Goal: Information Seeking & Learning: Learn about a topic

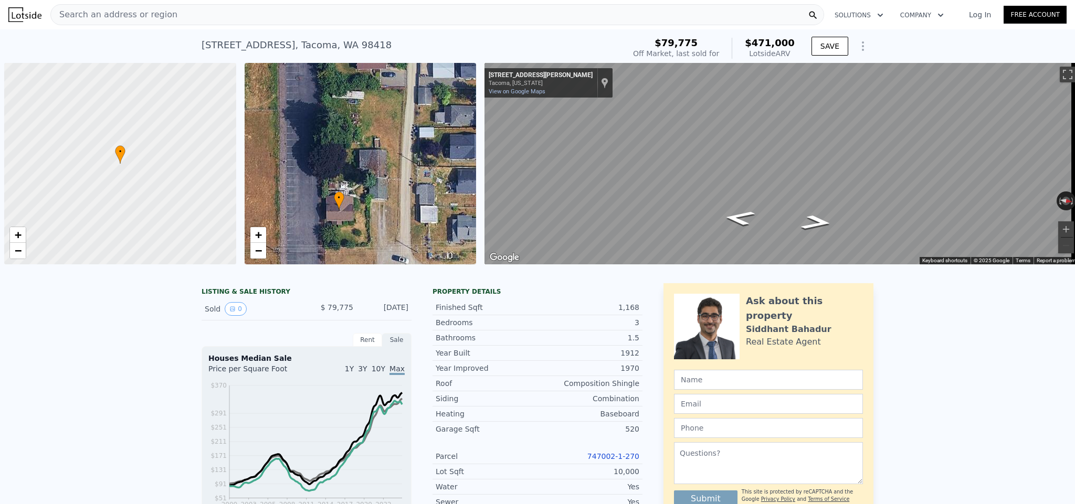
scroll to position [0, 4]
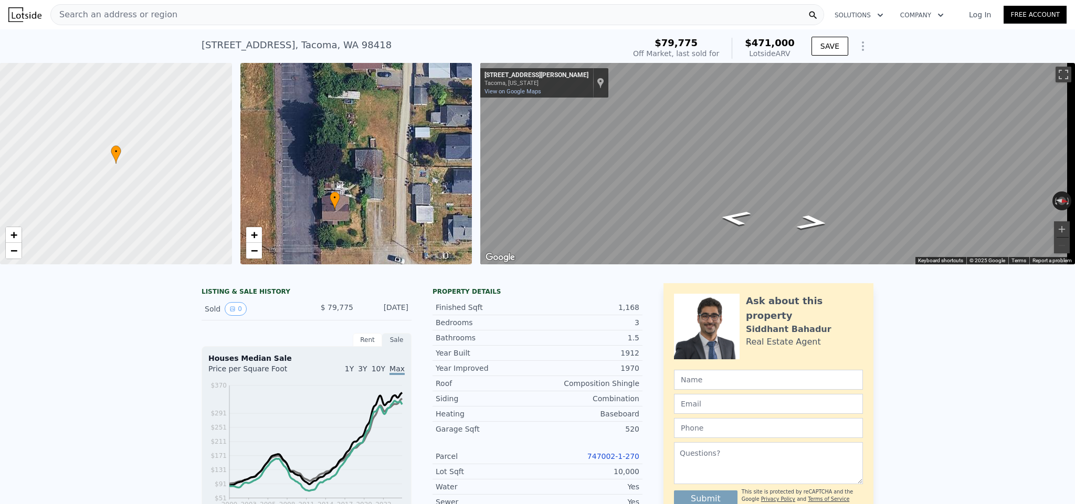
click at [156, 14] on span "Search an address or region" at bounding box center [114, 14] width 126 height 13
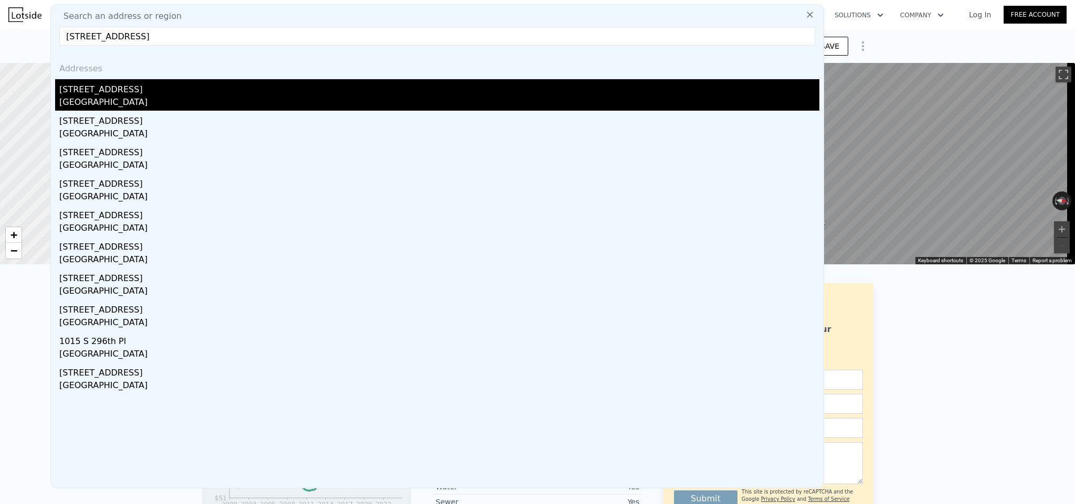
type input "[STREET_ADDRESS]"
click at [154, 92] on div "[STREET_ADDRESS]" at bounding box center [439, 87] width 760 height 17
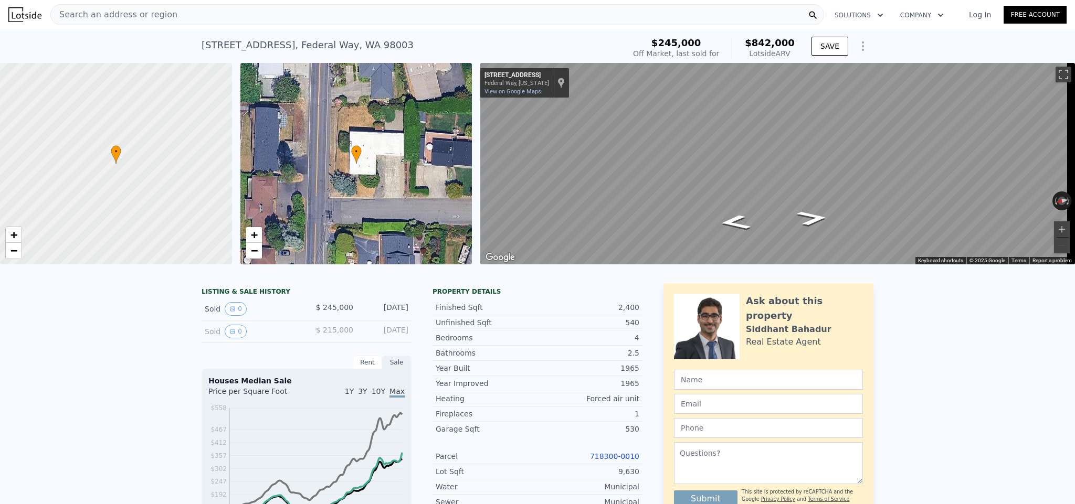
click at [123, 14] on span "Search an address or region" at bounding box center [114, 14] width 126 height 13
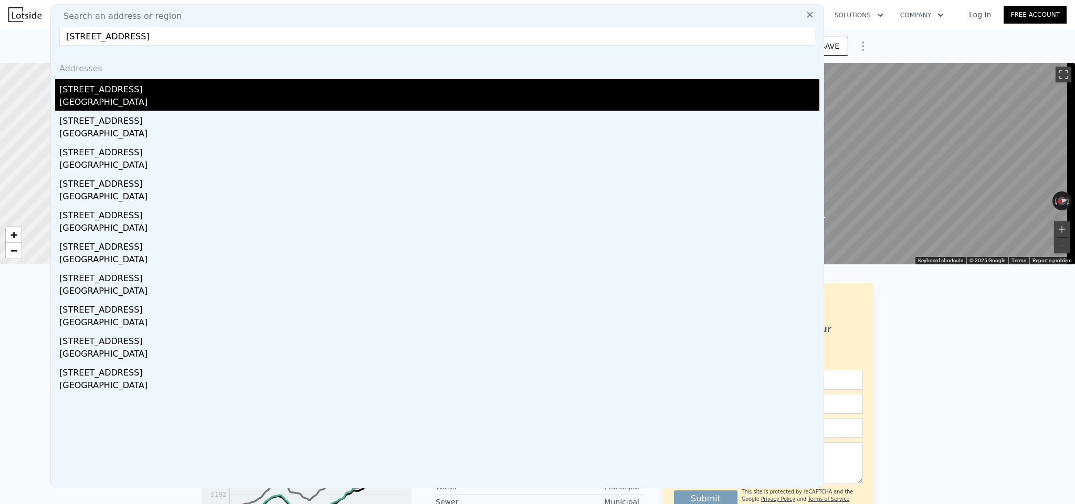
type input "[STREET_ADDRESS]"
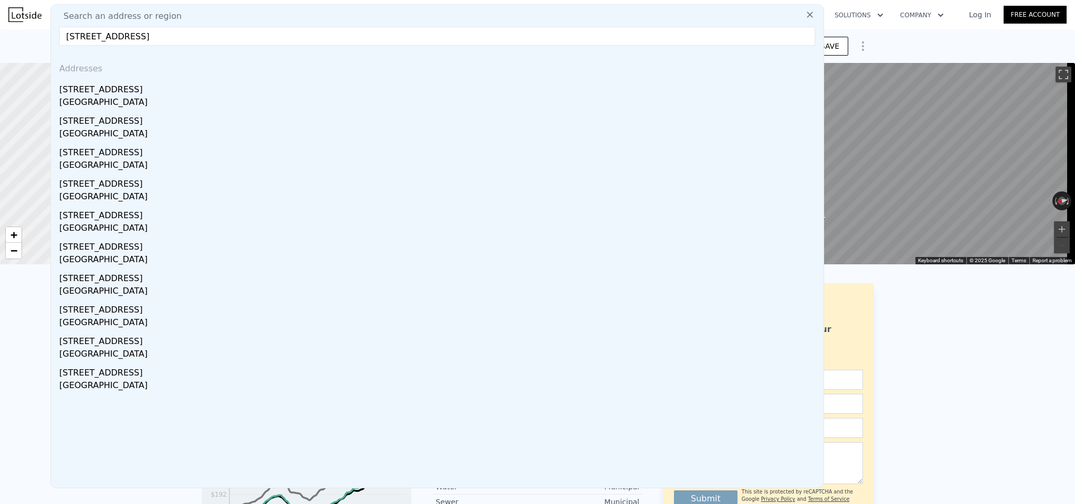
click at [112, 99] on div "[GEOGRAPHIC_DATA]" at bounding box center [439, 103] width 760 height 15
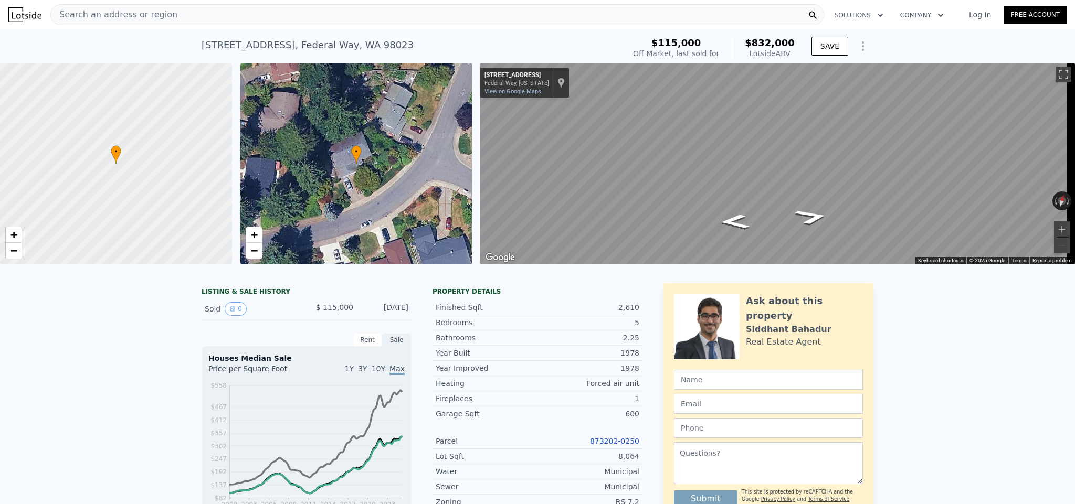
click at [153, 14] on span "Search an address or region" at bounding box center [114, 14] width 126 height 13
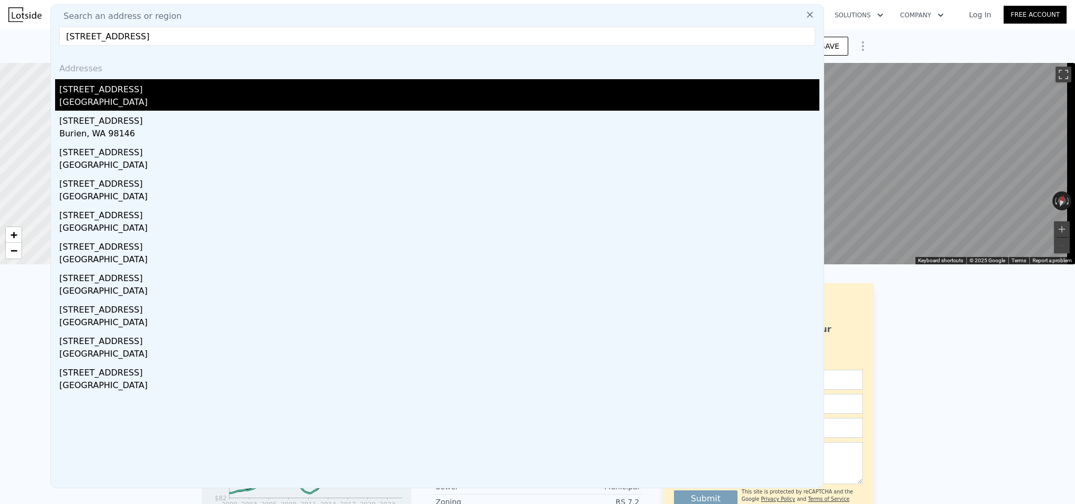
type input "[STREET_ADDRESS]"
click at [101, 84] on div "[STREET_ADDRESS]" at bounding box center [439, 87] width 760 height 17
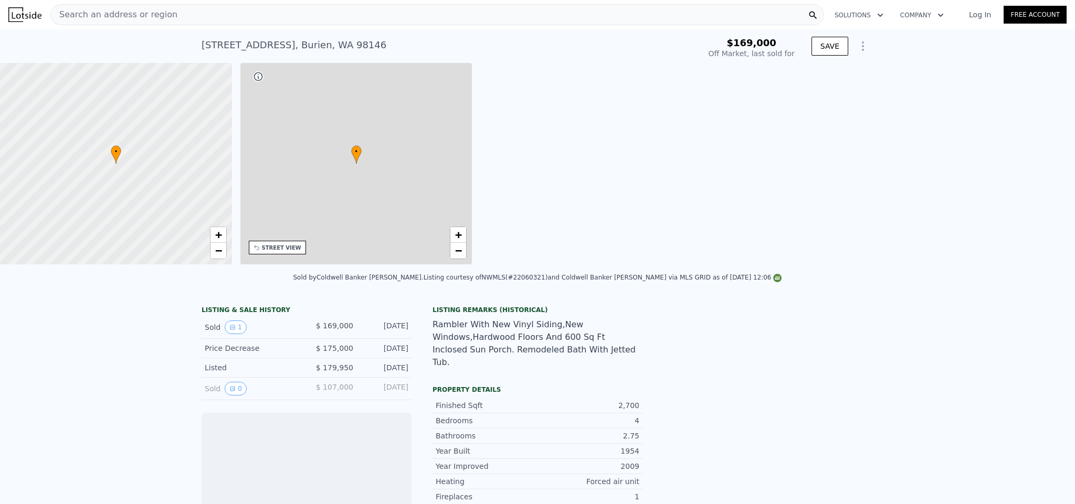
scroll to position [0, 244]
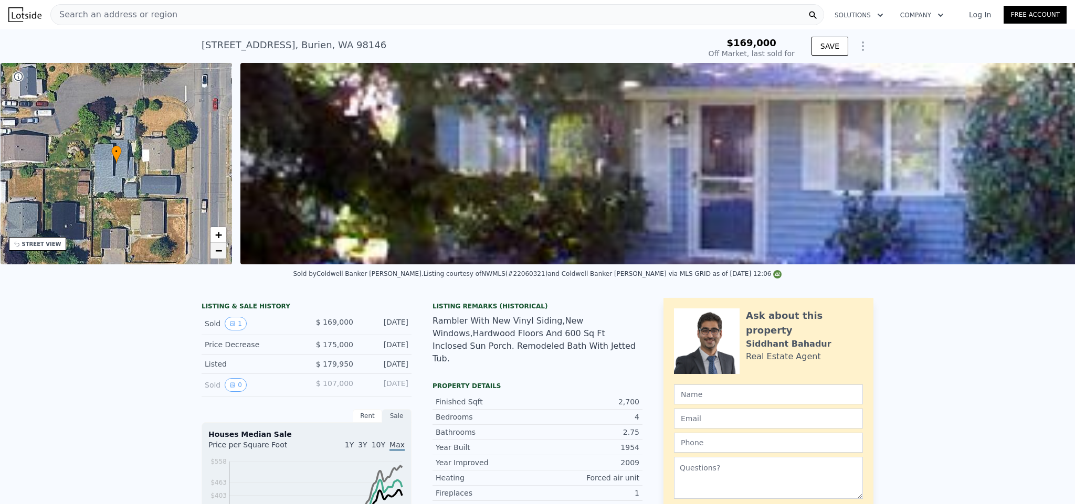
click at [217, 254] on span "−" at bounding box center [218, 250] width 7 height 13
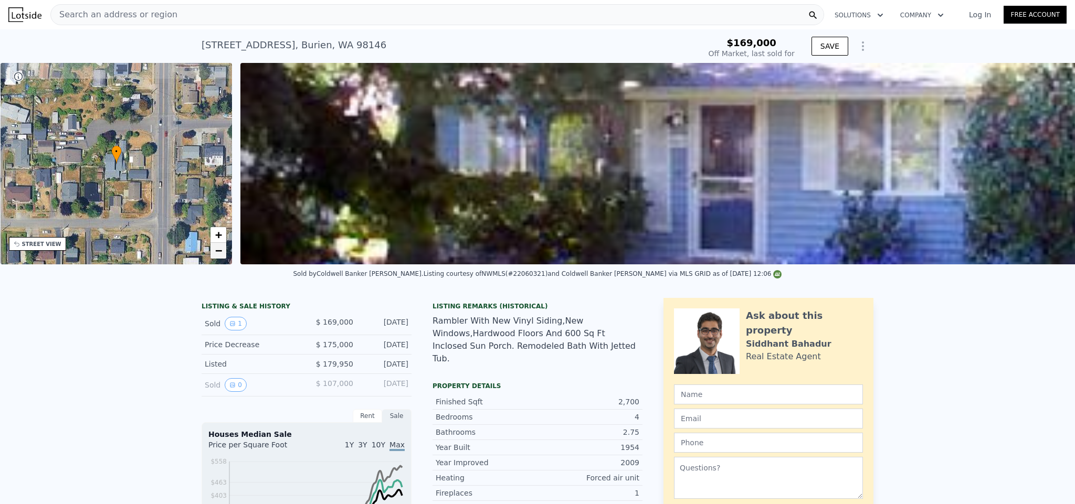
click at [217, 254] on span "−" at bounding box center [218, 250] width 7 height 13
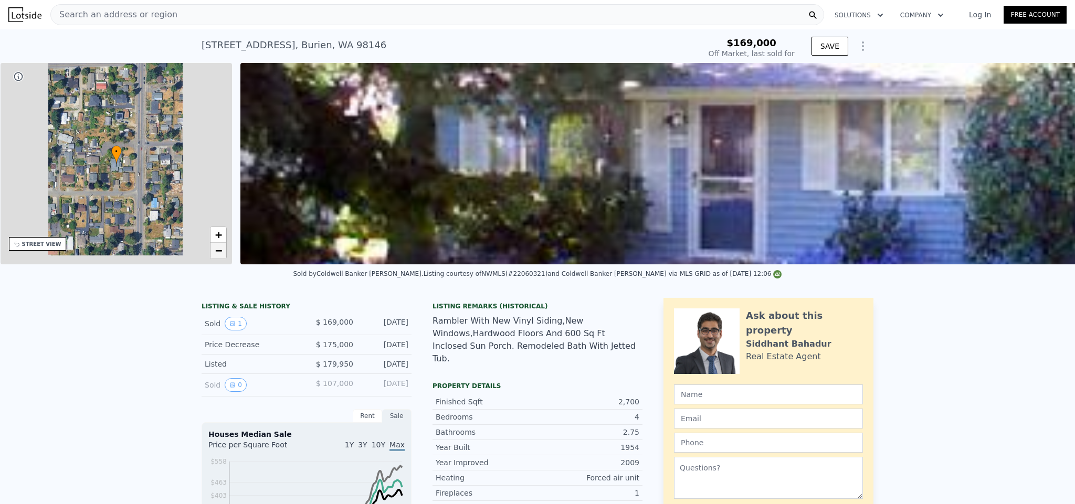
click at [217, 254] on span "−" at bounding box center [218, 250] width 7 height 13
click at [217, 255] on span "−" at bounding box center [218, 250] width 7 height 13
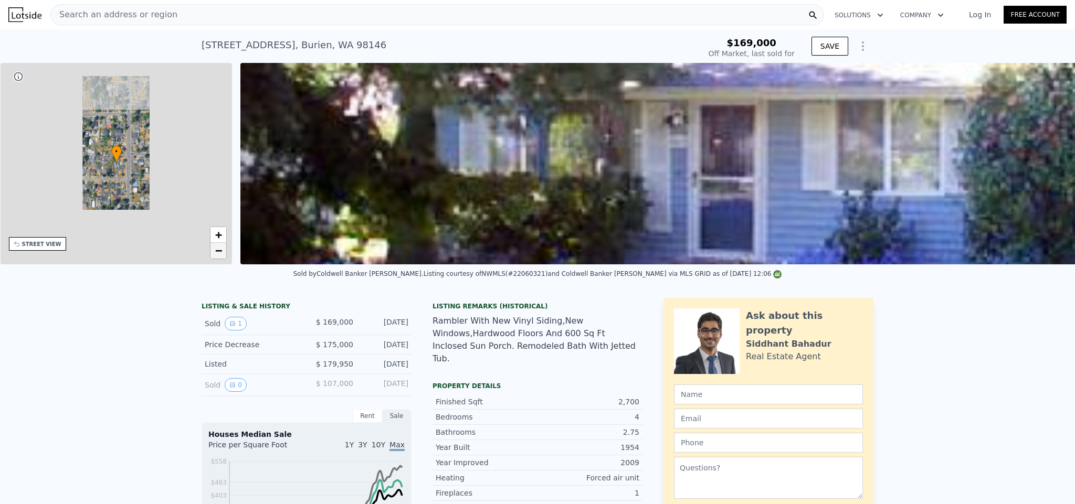
click at [217, 255] on span "−" at bounding box center [218, 250] width 7 height 13
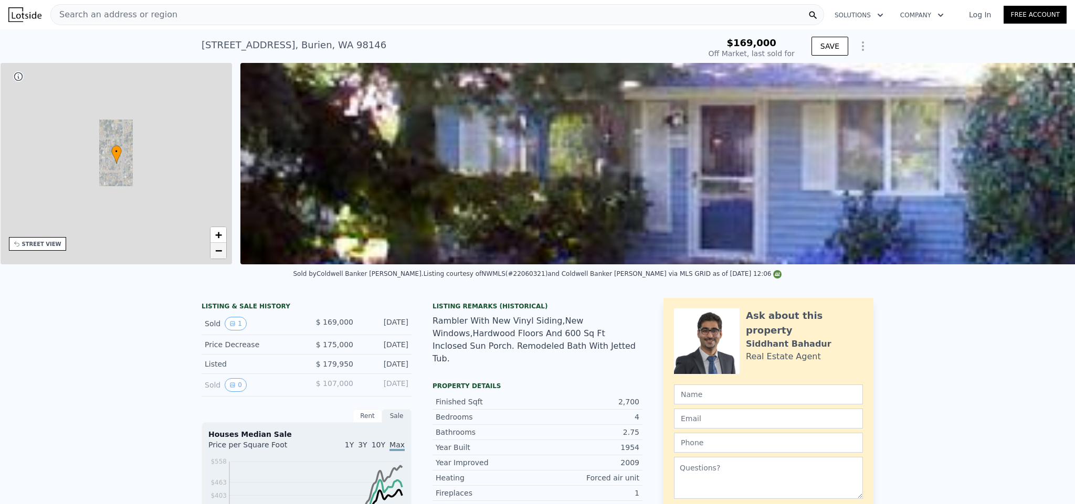
click at [217, 255] on span "−" at bounding box center [218, 250] width 7 height 13
click at [218, 255] on span "−" at bounding box center [218, 250] width 7 height 13
click at [217, 255] on span "−" at bounding box center [218, 250] width 7 height 13
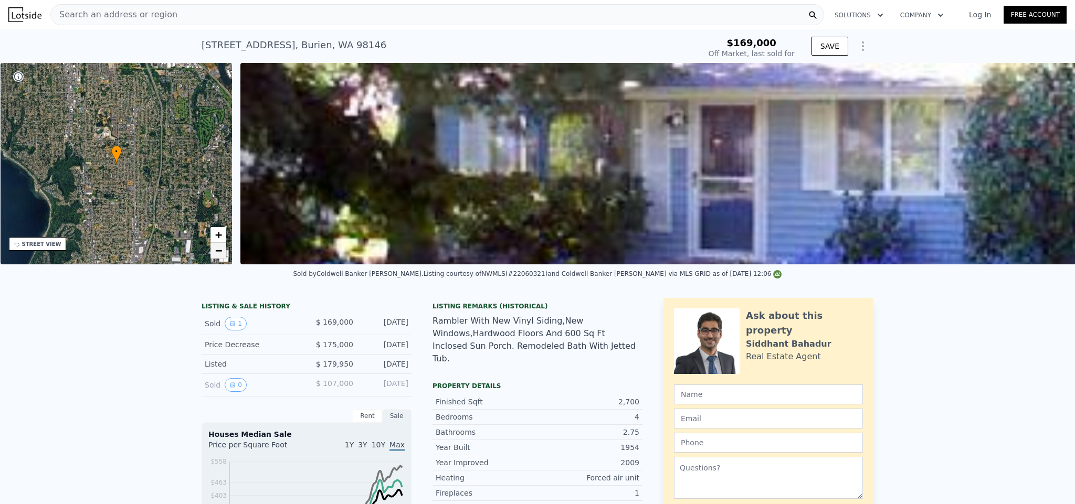
click at [216, 250] on span "−" at bounding box center [218, 250] width 7 height 13
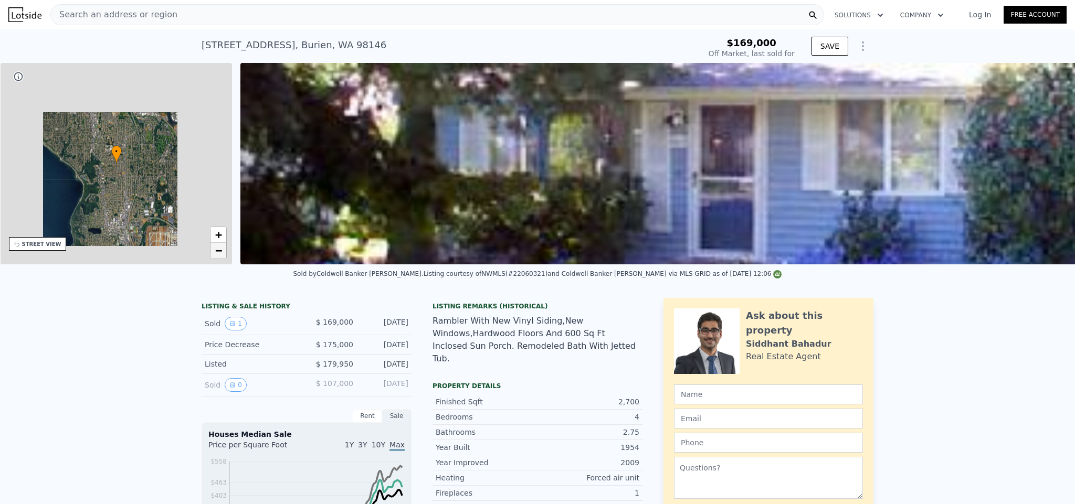
click at [216, 251] on span "−" at bounding box center [218, 250] width 7 height 13
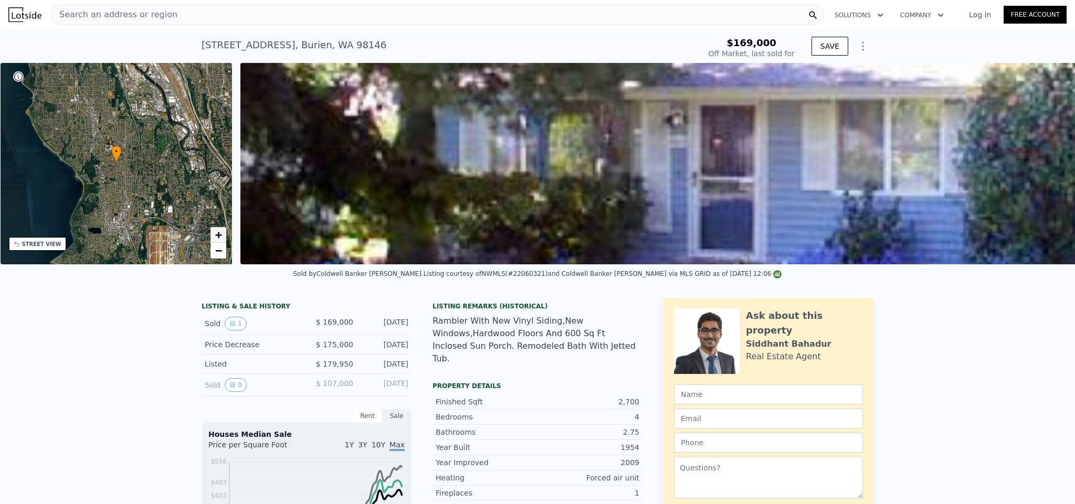
click at [215, 234] on span "+" at bounding box center [218, 234] width 7 height 13
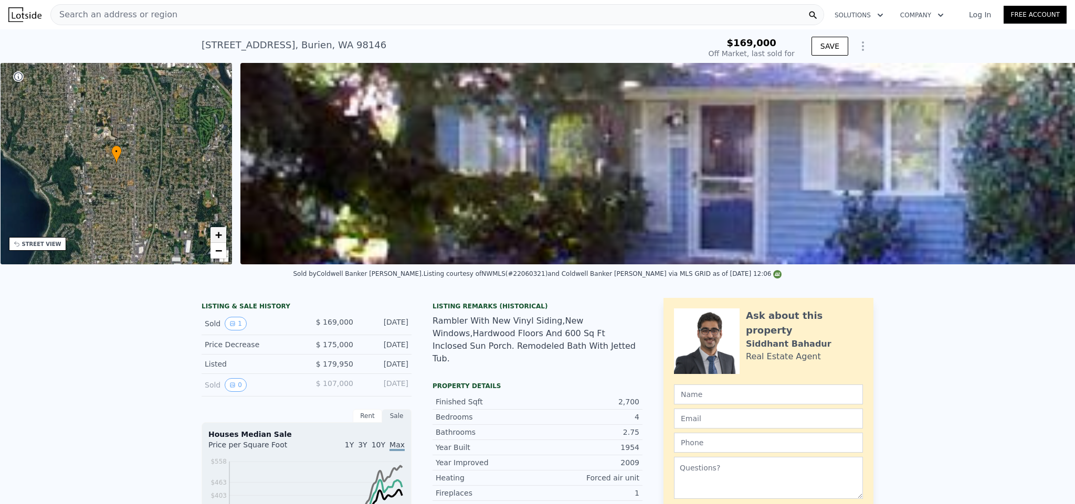
click at [215, 234] on span "+" at bounding box center [218, 234] width 7 height 13
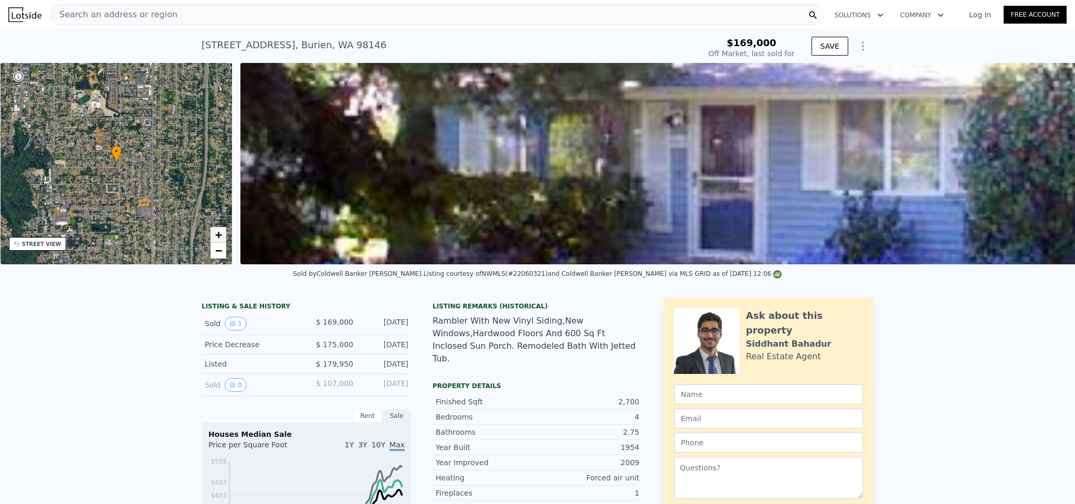
click at [215, 234] on span "+" at bounding box center [218, 234] width 7 height 13
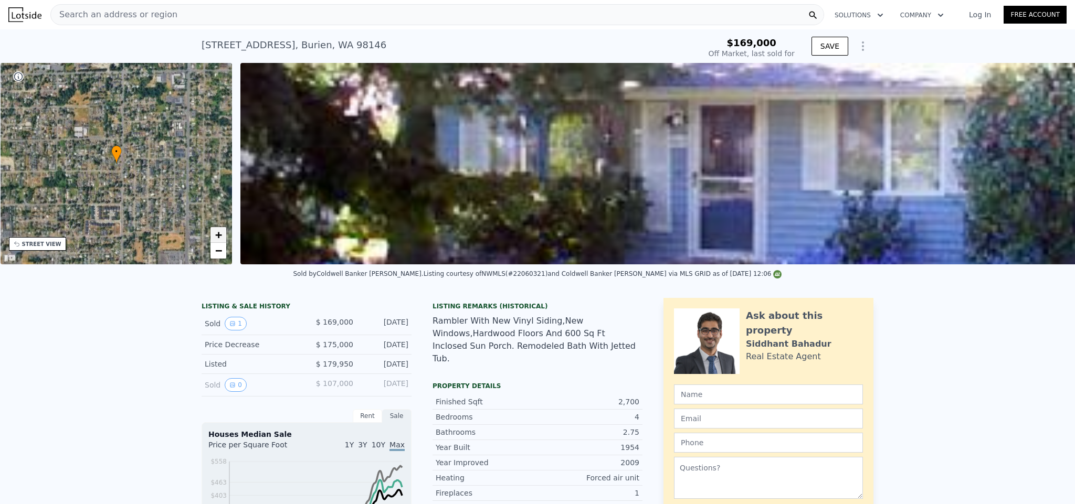
click at [215, 234] on span "+" at bounding box center [218, 234] width 7 height 13
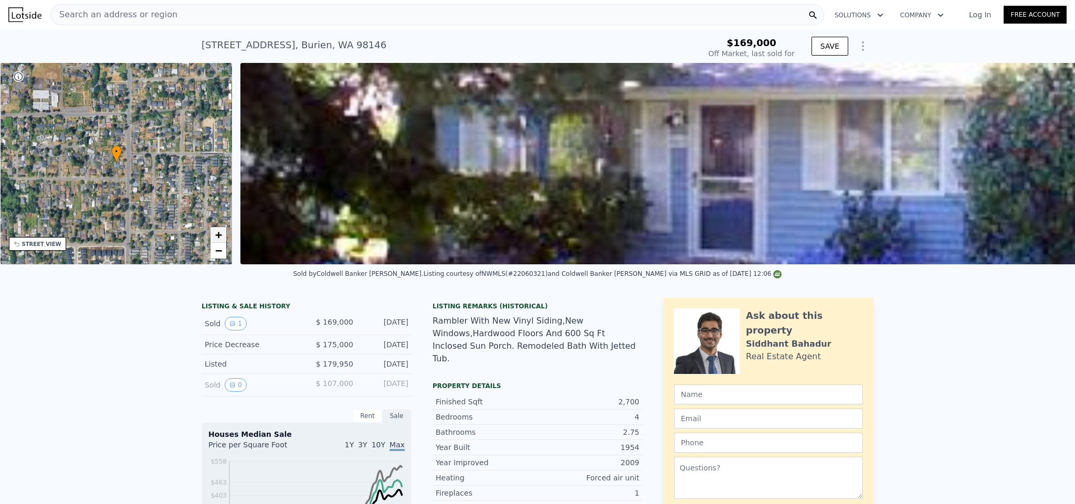
click at [215, 234] on span "+" at bounding box center [218, 234] width 7 height 13
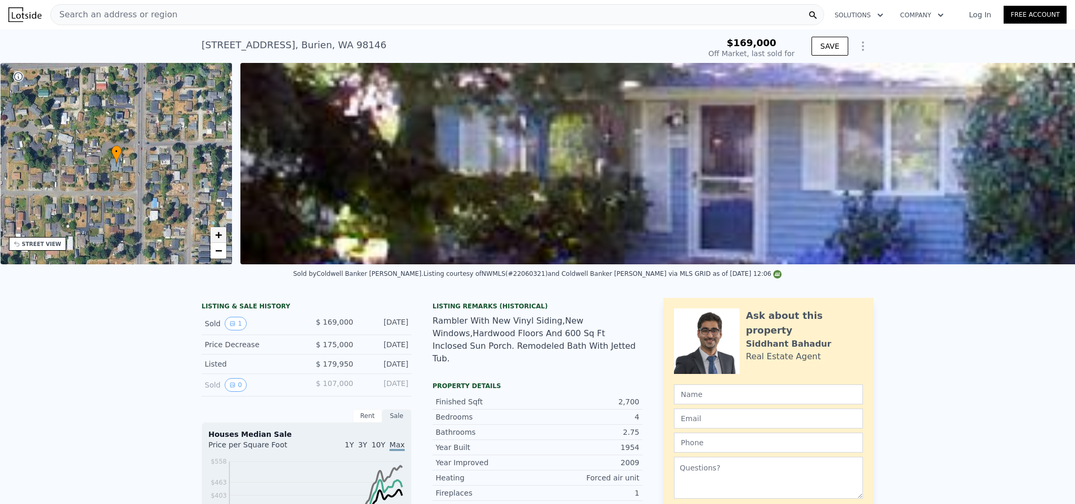
click at [215, 234] on span "+" at bounding box center [218, 234] width 7 height 13
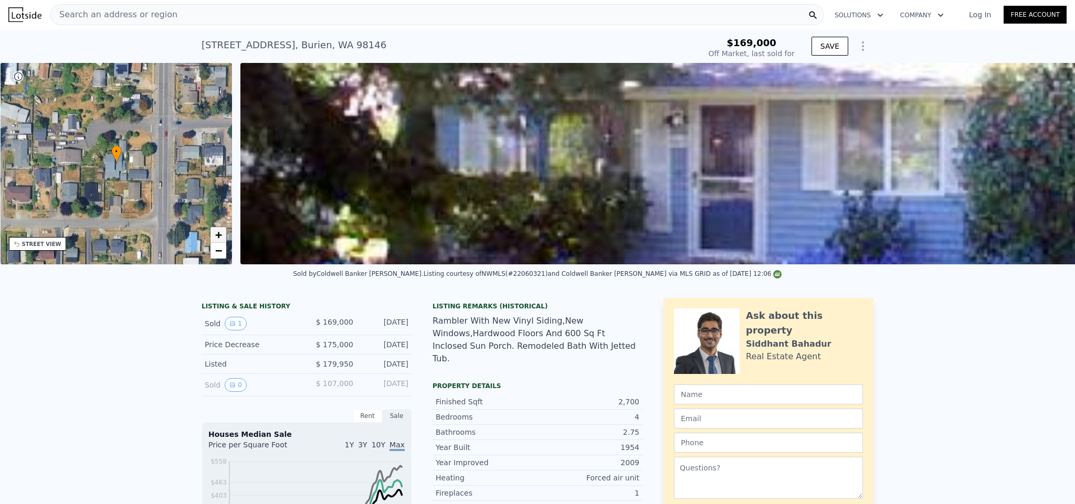
click at [215, 234] on span "+" at bounding box center [218, 234] width 7 height 13
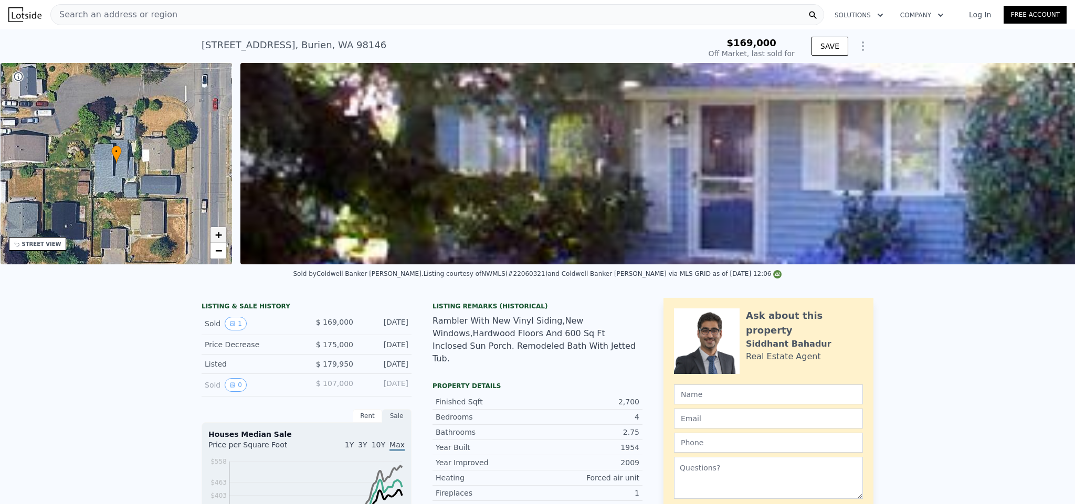
click at [215, 234] on span "+" at bounding box center [218, 234] width 7 height 13
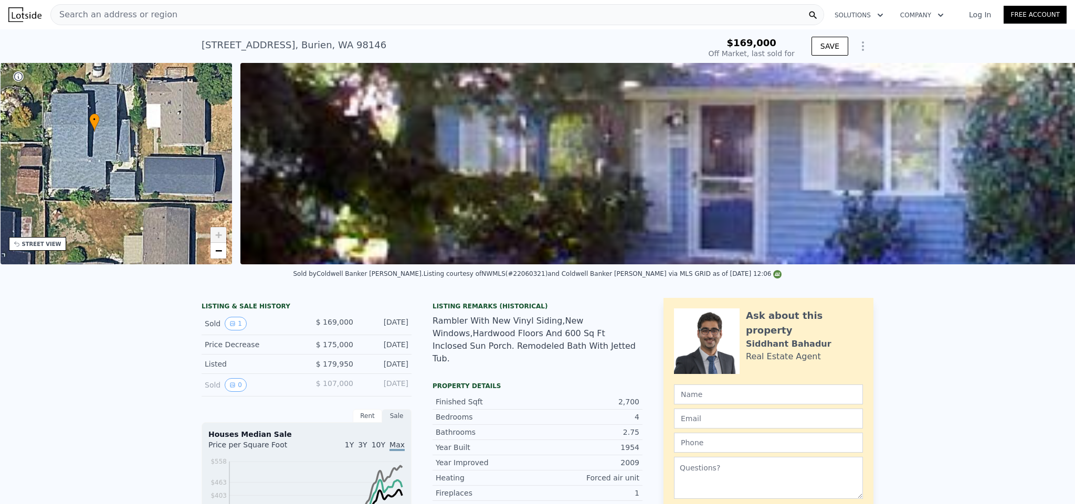
drag, startPoint x: 156, startPoint y: 213, endPoint x: 134, endPoint y: 181, distance: 38.9
click at [134, 181] on div "• + −" at bounding box center [117, 163] width 232 height 201
click at [169, 14] on div "Search an address or region" at bounding box center [436, 14] width 773 height 21
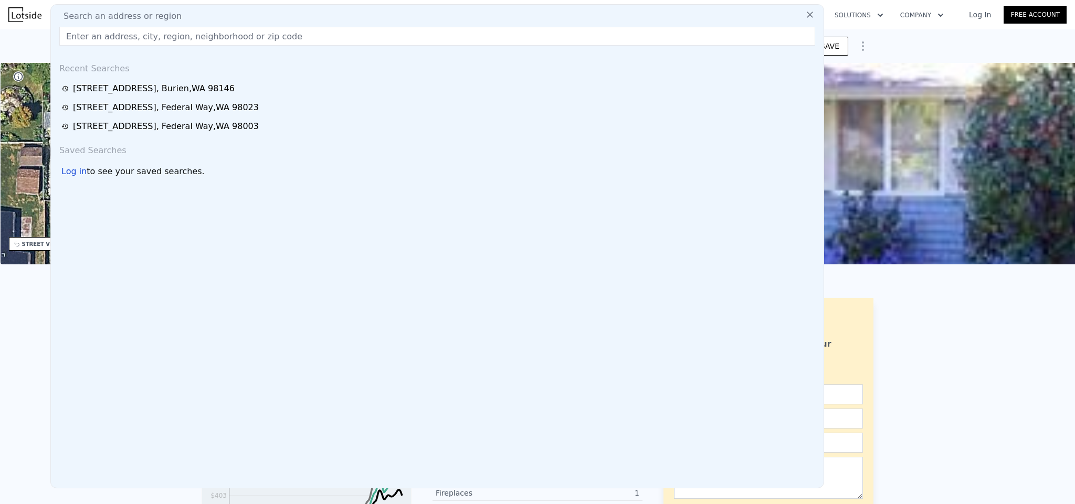
type input "$ 705,000"
type input "$ 467,829"
type input "253) 759-6853"
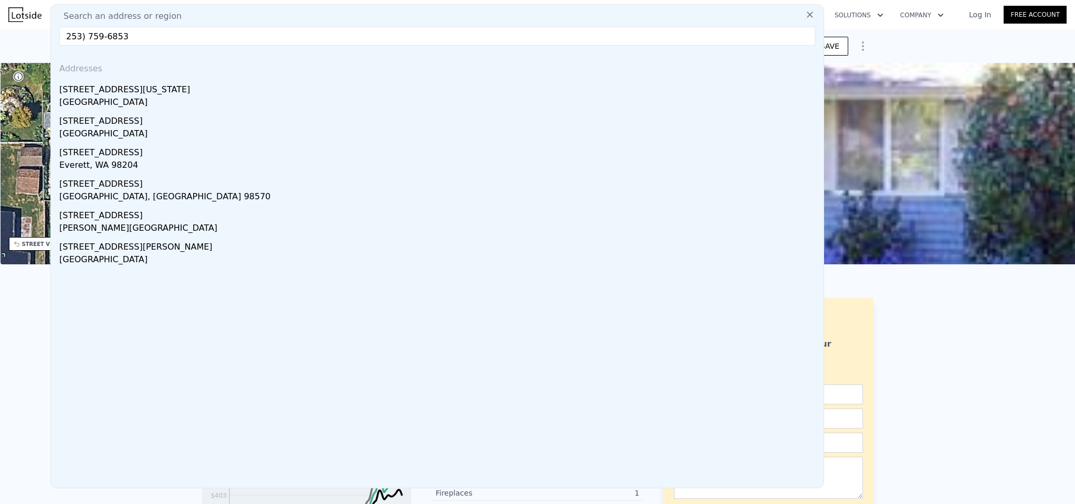
drag, startPoint x: 113, startPoint y: 30, endPoint x: 5, endPoint y: 23, distance: 108.3
click at [5, 25] on div "Search an address or region Search an address or region 253) 759-6853 Addresses…" at bounding box center [537, 14] width 1075 height 25
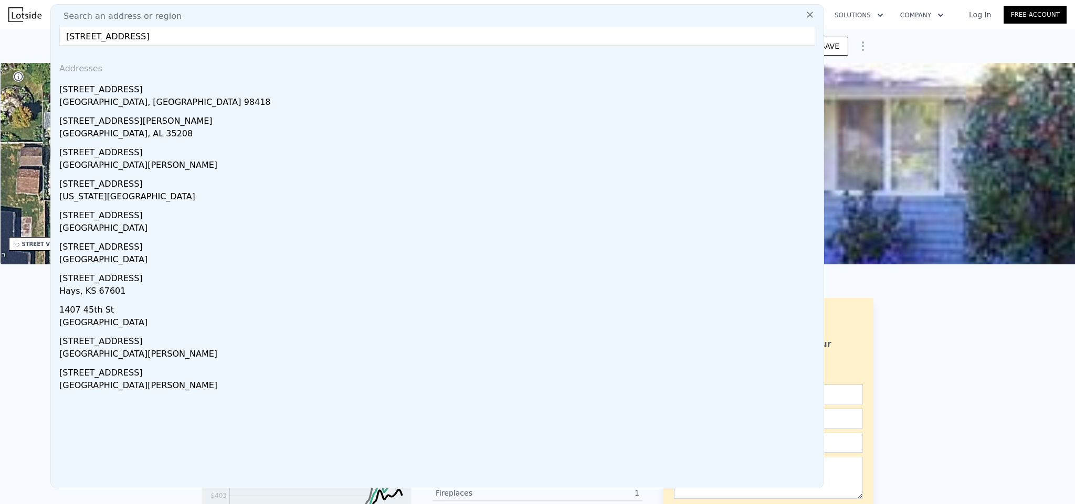
type input "[STREET_ADDRESS]"
click at [61, 96] on div "[GEOGRAPHIC_DATA], [GEOGRAPHIC_DATA] 98418" at bounding box center [439, 103] width 760 height 15
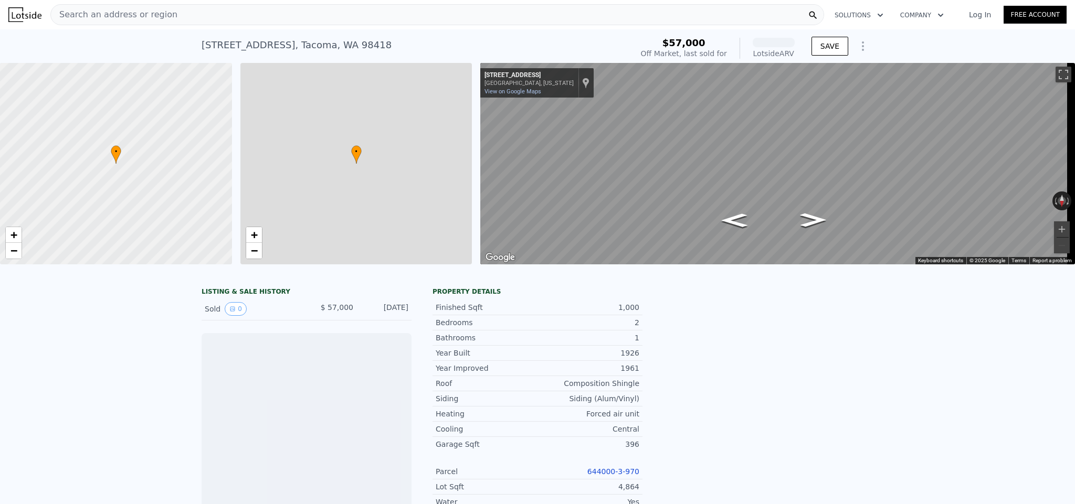
scroll to position [0, 4]
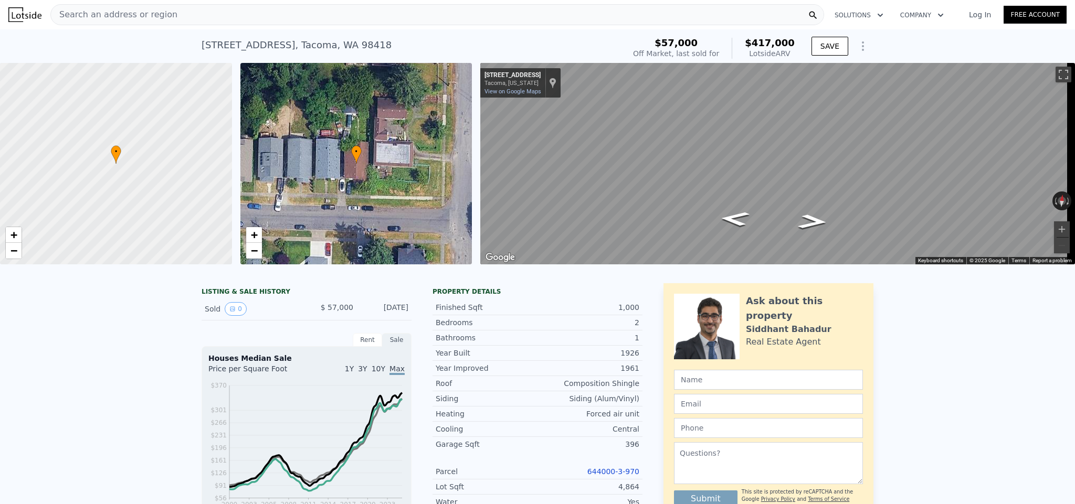
click at [167, 19] on div "Search an address or region" at bounding box center [436, 14] width 773 height 21
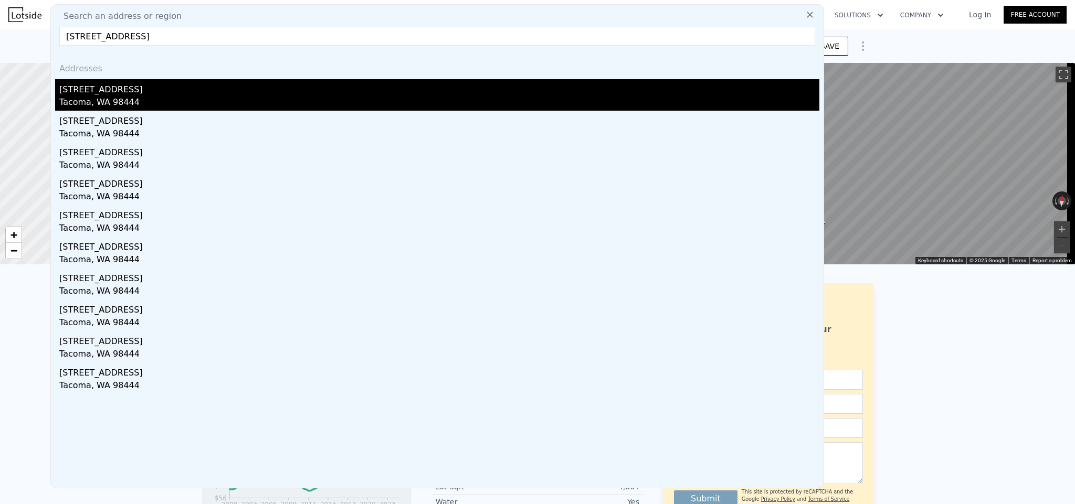
type input "[STREET_ADDRESS]"
click at [131, 89] on div "[STREET_ADDRESS]" at bounding box center [439, 87] width 760 height 17
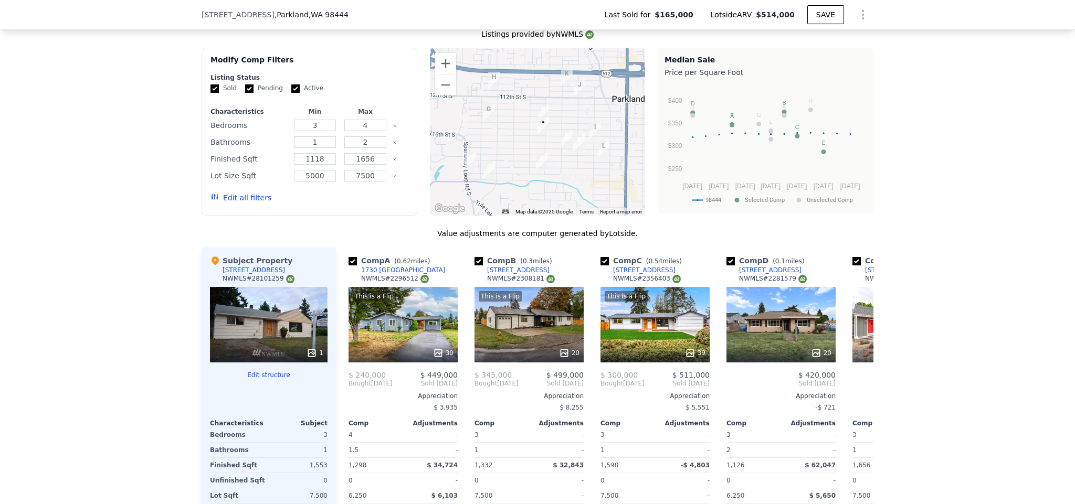
scroll to position [938, 0]
drag, startPoint x: 291, startPoint y: 86, endPoint x: 270, endPoint y: 86, distance: 21.0
click at [291, 86] on input "Active" at bounding box center [295, 89] width 8 height 8
checkbox input "false"
click at [245, 86] on input "Pending" at bounding box center [249, 89] width 8 height 8
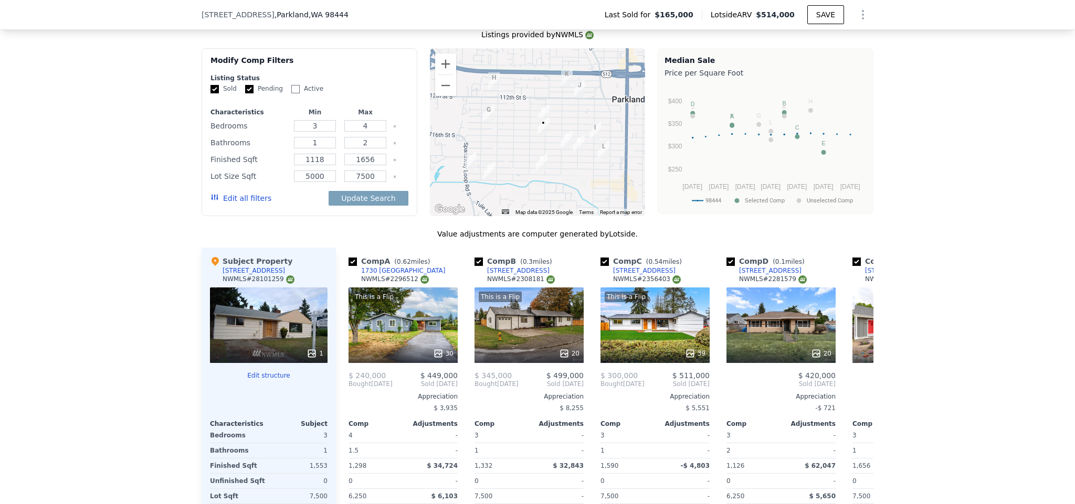
checkbox input "false"
click at [233, 193] on button "Edit all filters" at bounding box center [240, 198] width 61 height 10
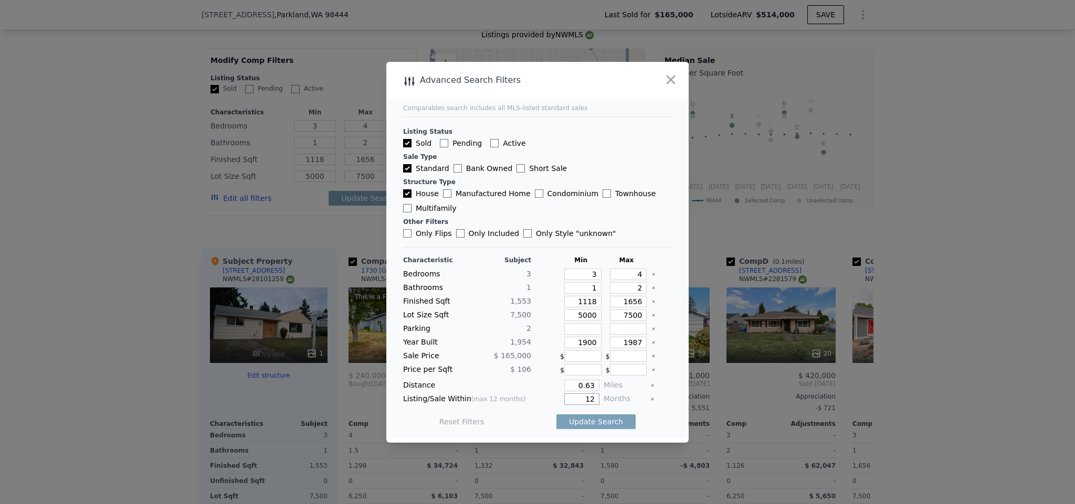
drag, startPoint x: 590, startPoint y: 400, endPoint x: 556, endPoint y: 392, distance: 35.1
click at [557, 392] on div "Characteristic Subject Min Max Bedrooms 3 3 4 Bathrooms 1 1 2 Finished Sqft 1,5…" at bounding box center [537, 346] width 269 height 181
type input "5"
click at [592, 418] on button "Update Search" at bounding box center [595, 422] width 79 height 15
checkbox input "false"
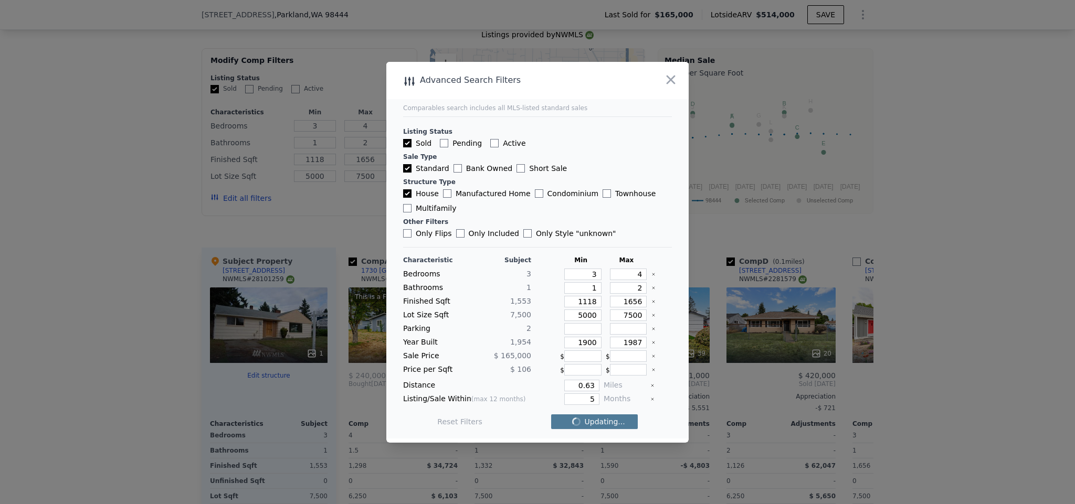
checkbox input "false"
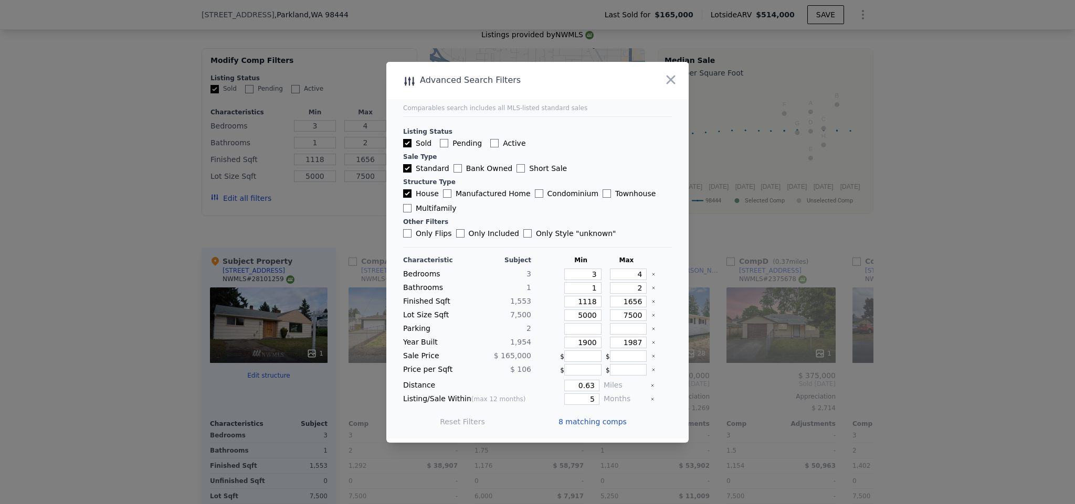
click at [585, 421] on span "8 matching comps" at bounding box center [592, 422] width 68 height 10
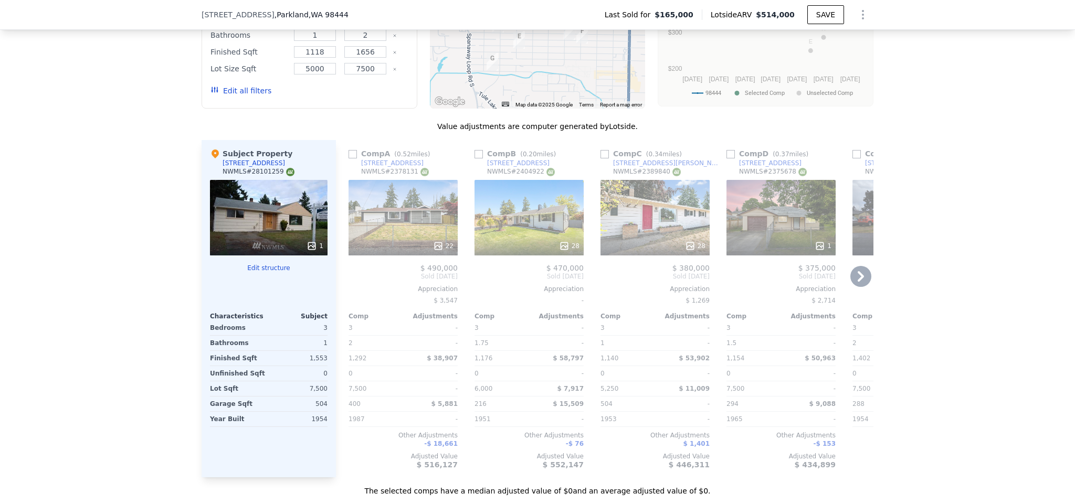
scroll to position [1046, 0]
drag, startPoint x: 347, startPoint y: 150, endPoint x: 459, endPoint y: 150, distance: 111.8
click at [348, 150] on input "checkbox" at bounding box center [352, 154] width 8 height 8
checkbox input "true"
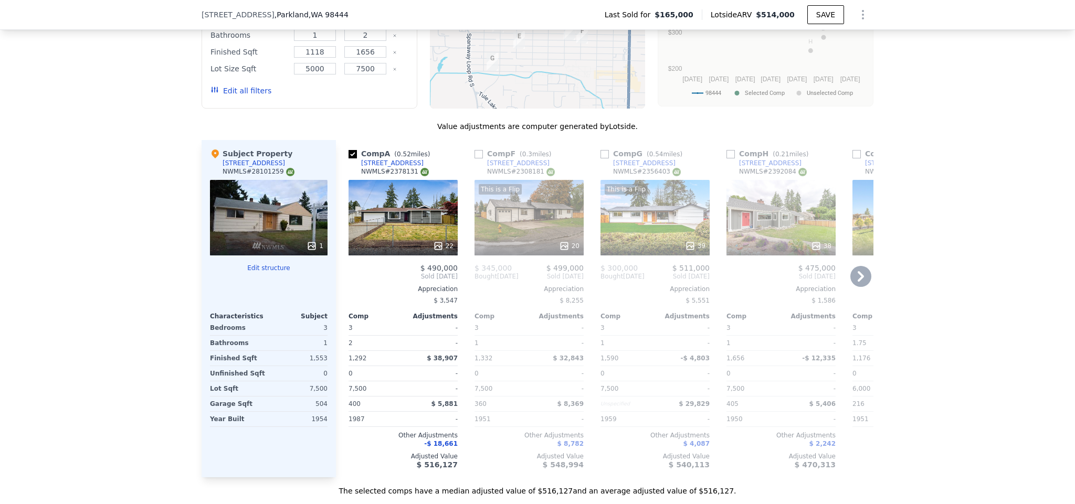
click at [476, 150] on input "checkbox" at bounding box center [478, 154] width 8 height 8
checkbox input "true"
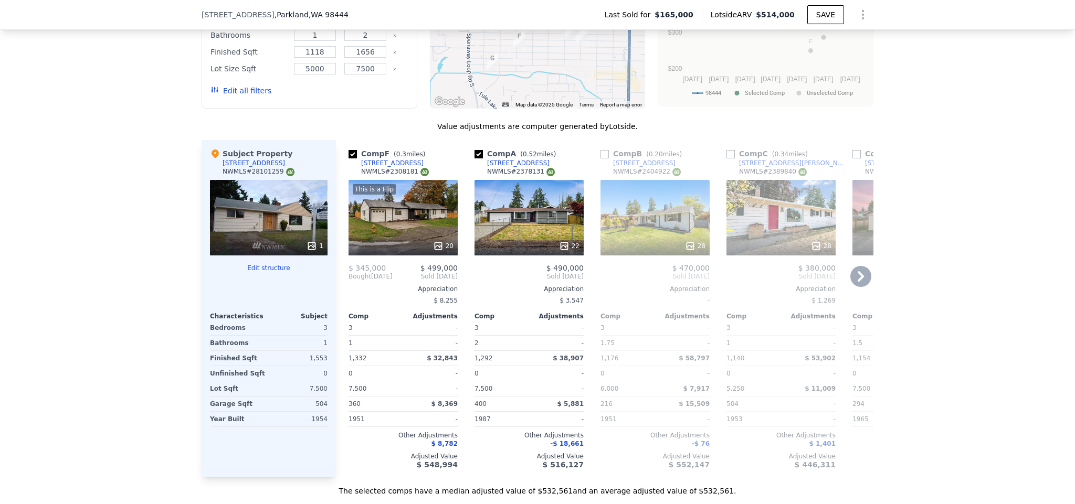
click at [600, 150] on input "checkbox" at bounding box center [604, 154] width 8 height 8
checkbox input "true"
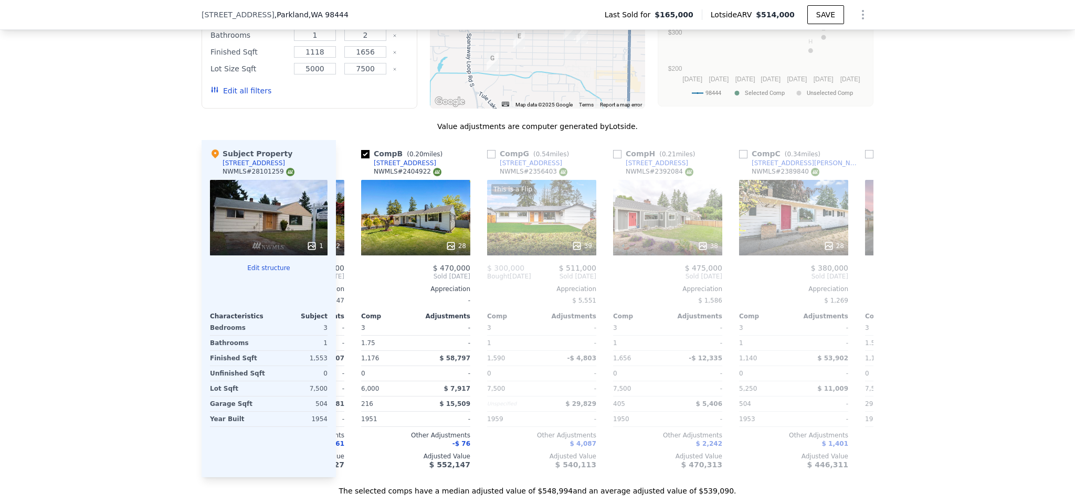
scroll to position [0, 238]
click at [489, 152] on input "checkbox" at bounding box center [492, 154] width 8 height 8
checkbox input "true"
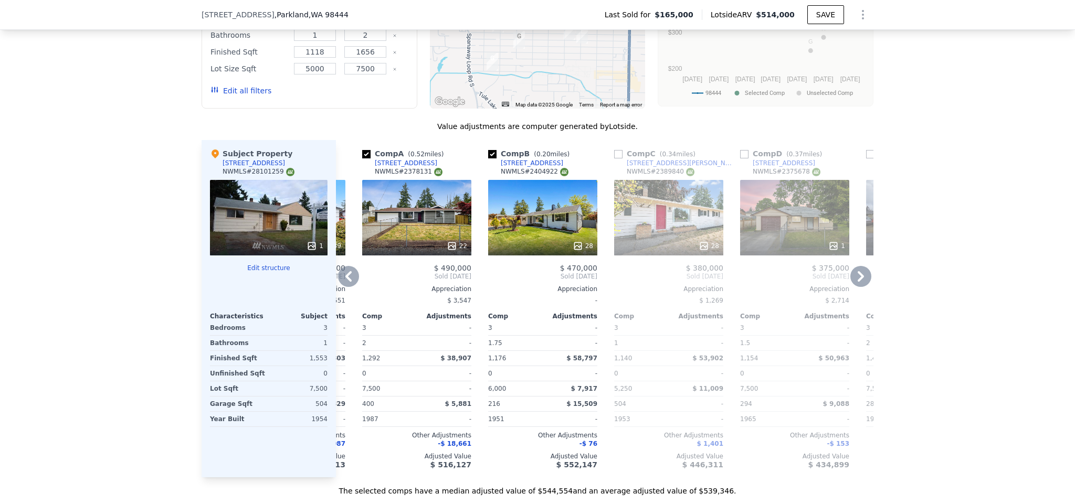
drag, startPoint x: 614, startPoint y: 151, endPoint x: 618, endPoint y: 380, distance: 229.3
click at [614, 151] on input "checkbox" at bounding box center [618, 154] width 8 height 8
checkbox input "true"
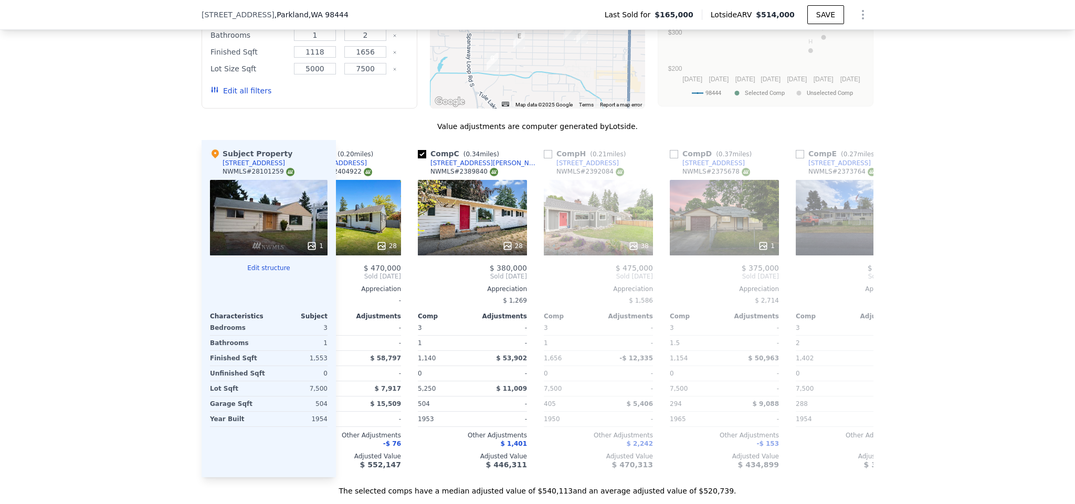
scroll to position [0, 495]
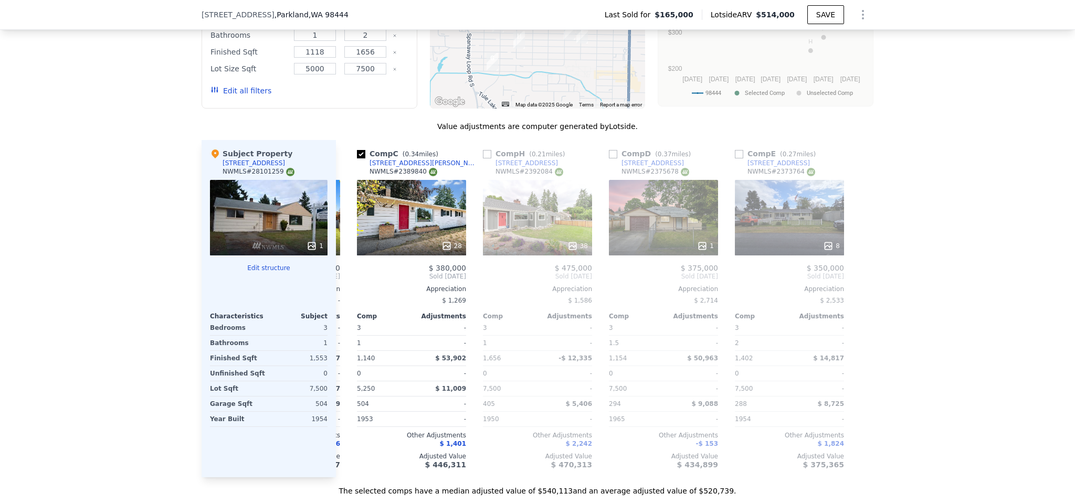
drag, startPoint x: 482, startPoint y: 152, endPoint x: 599, endPoint y: 134, distance: 118.9
click at [485, 153] on input "checkbox" at bounding box center [487, 154] width 8 height 8
checkbox input "true"
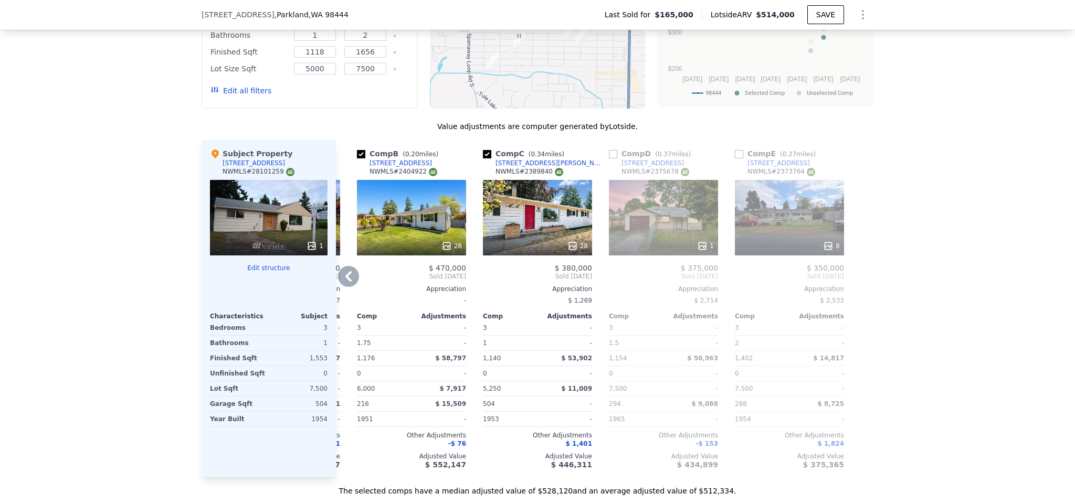
drag, startPoint x: 609, startPoint y: 151, endPoint x: 707, endPoint y: 156, distance: 97.7
click at [610, 151] on input "checkbox" at bounding box center [613, 154] width 8 height 8
checkbox input "true"
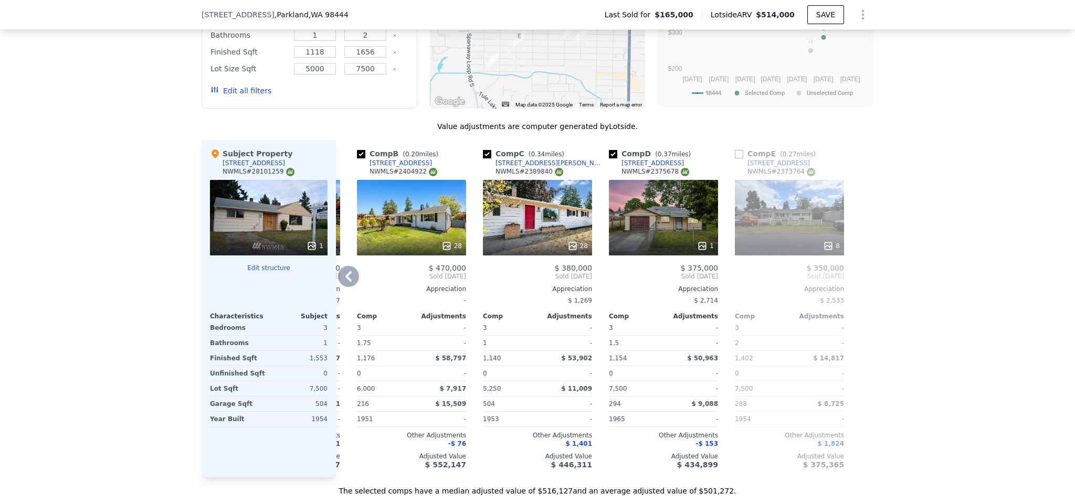
click at [735, 152] on input "checkbox" at bounding box center [739, 154] width 8 height 8
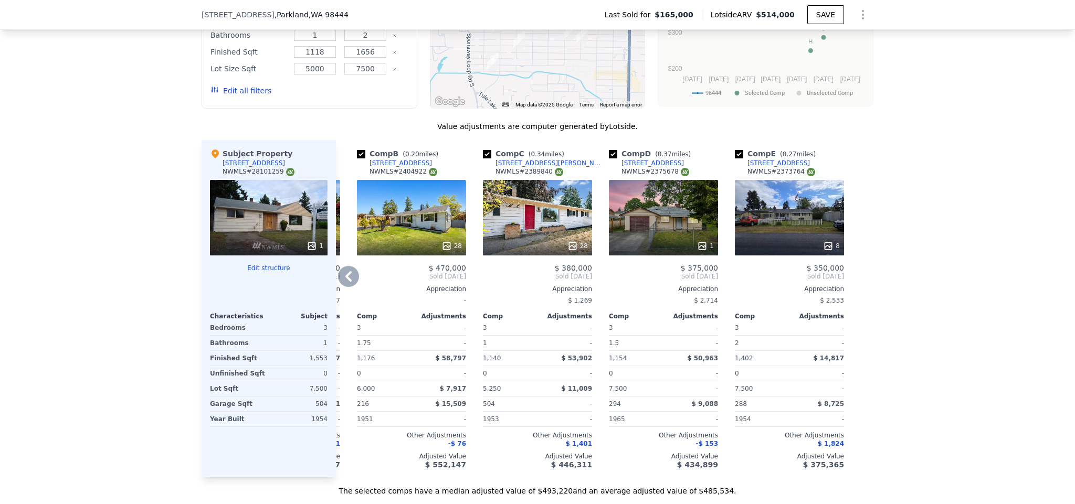
click at [735, 152] on input "checkbox" at bounding box center [739, 154] width 8 height 8
checkbox input "false"
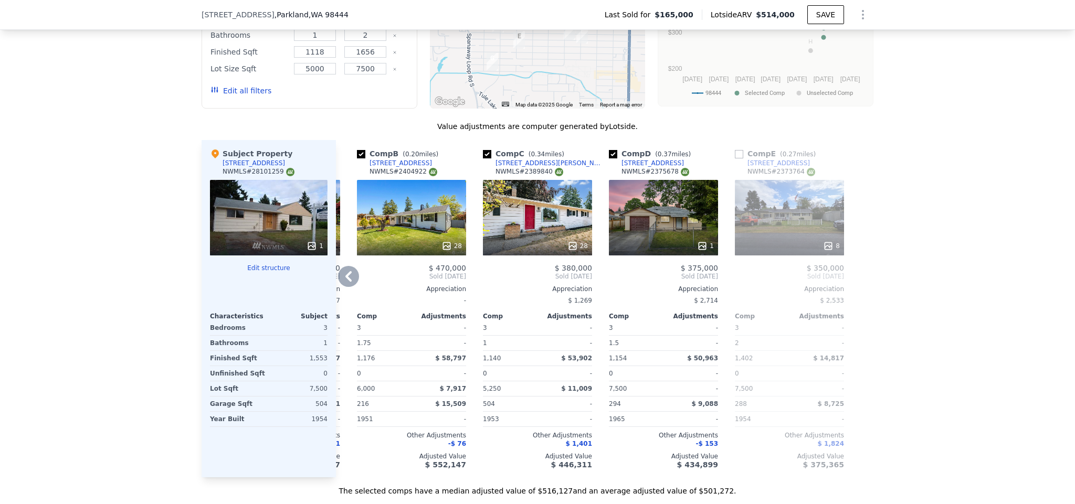
click at [609, 152] on input "checkbox" at bounding box center [613, 154] width 8 height 8
checkbox input "false"
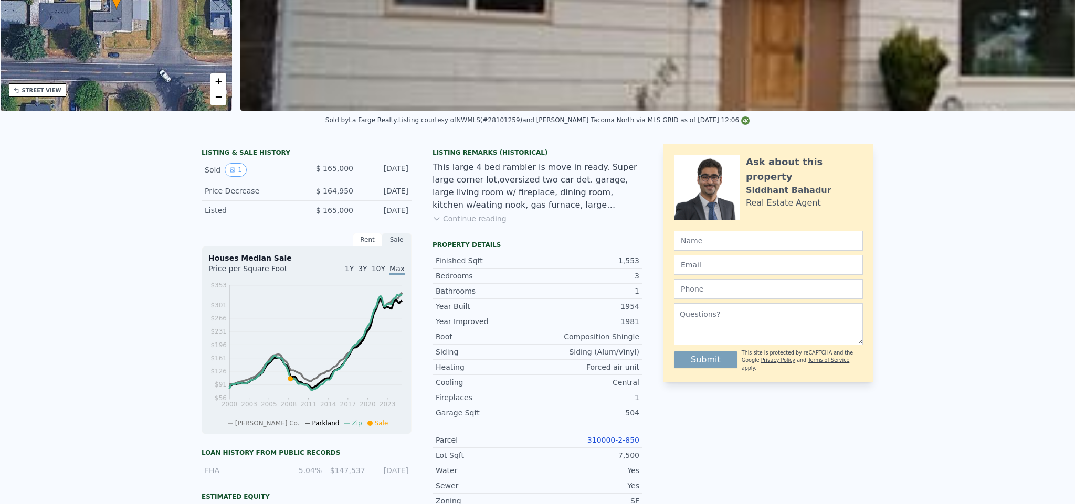
scroll to position [0, 0]
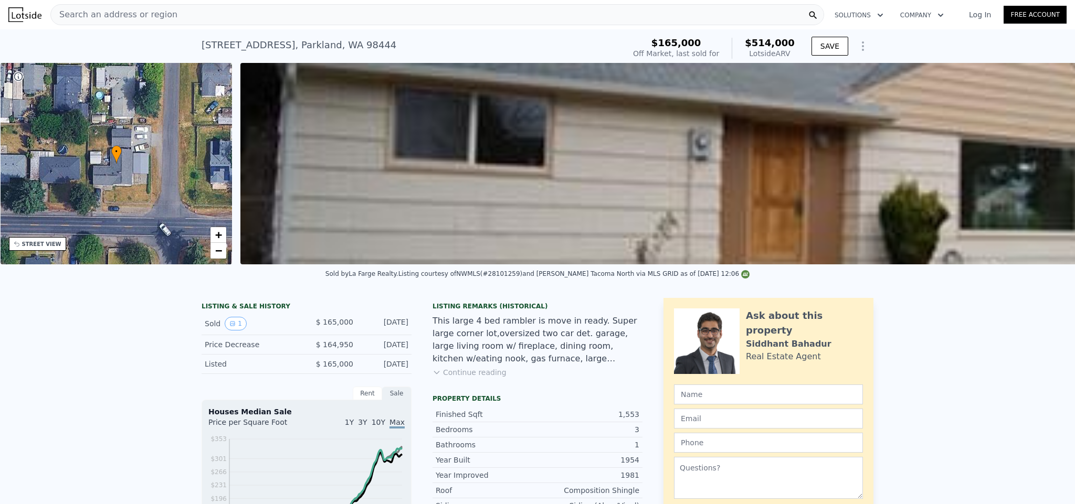
click at [96, 7] on div "Search an address or region" at bounding box center [114, 15] width 126 height 20
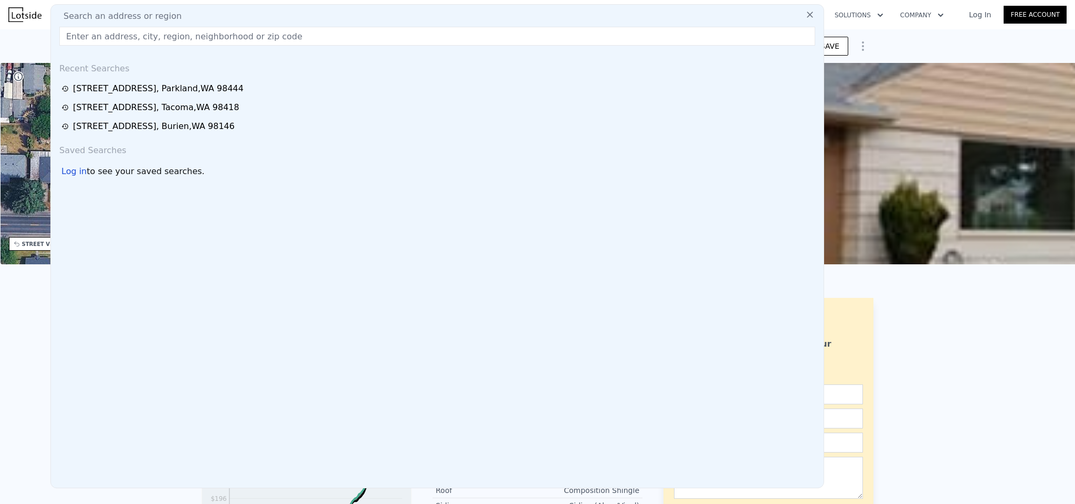
checkbox input "true"
checkbox input "false"
type input "[STREET_ADDRESS][PERSON_NAME]"
click at [95, 14] on span "Search an address or region" at bounding box center [118, 16] width 126 height 13
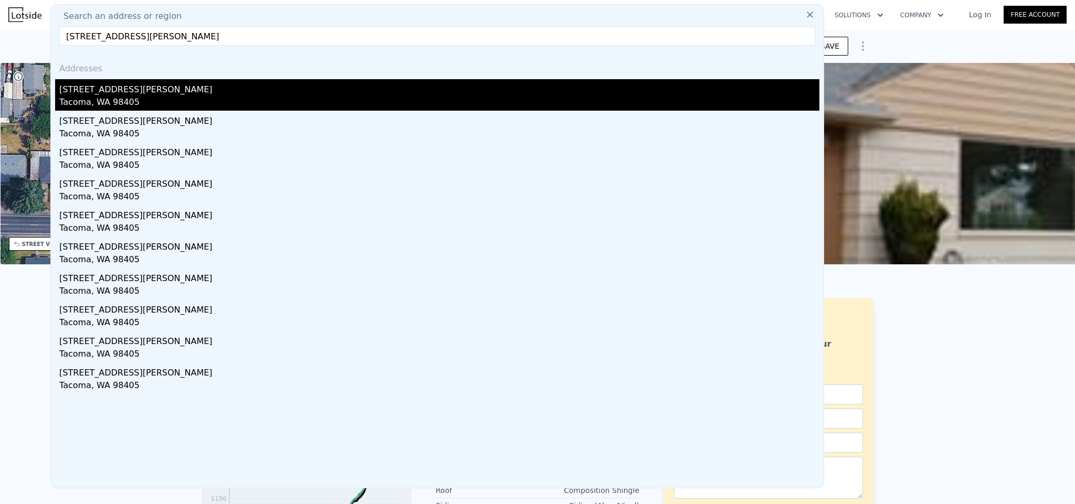
click at [101, 89] on div "[STREET_ADDRESS][PERSON_NAME]" at bounding box center [439, 87] width 760 height 17
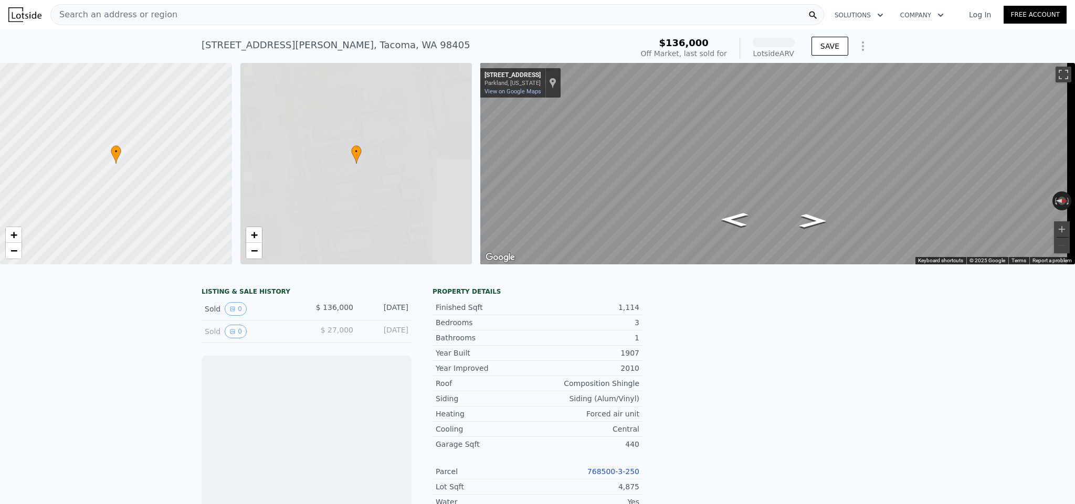
scroll to position [0, 4]
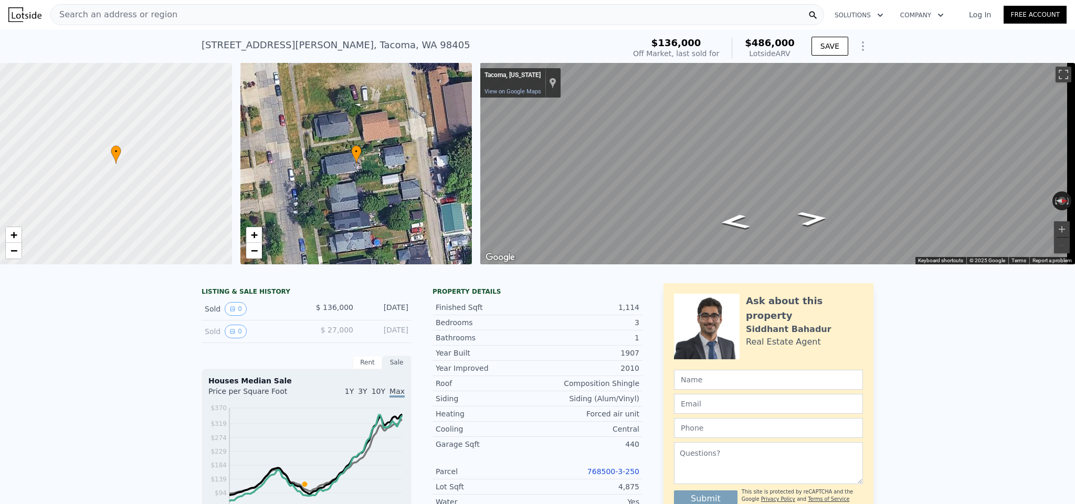
click at [173, 13] on div "Search an address or region" at bounding box center [436, 14] width 773 height 21
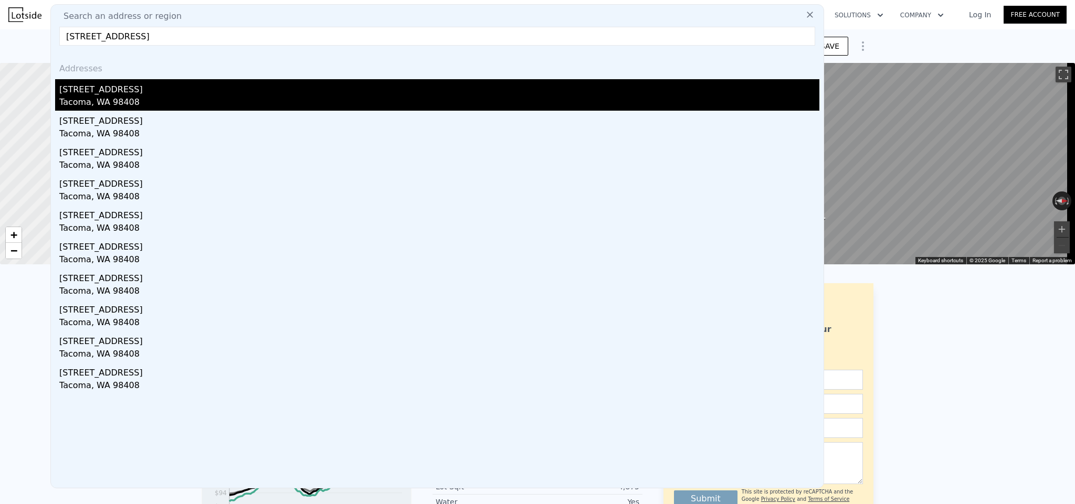
type input "[STREET_ADDRESS]"
click at [87, 99] on div "Tacoma, WA 98408" at bounding box center [439, 103] width 760 height 15
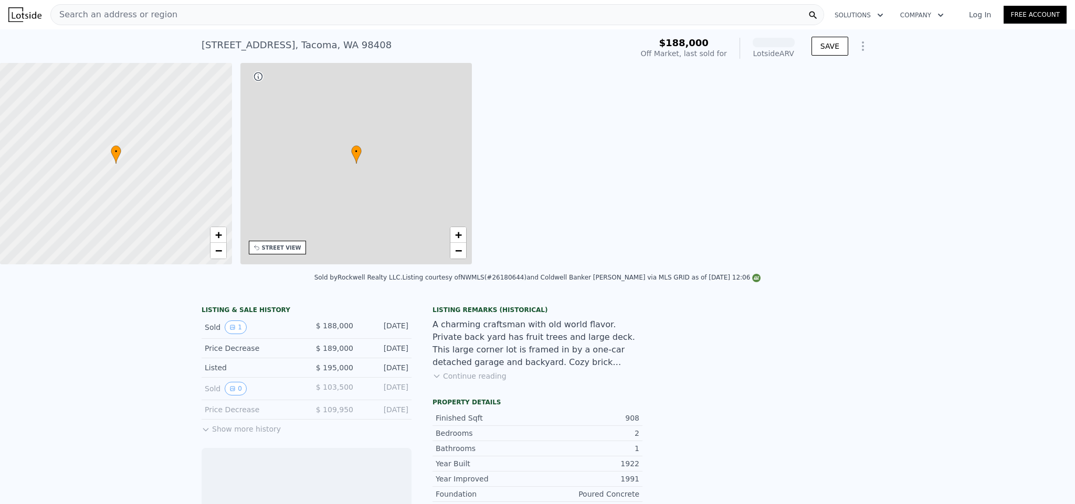
scroll to position [0, 244]
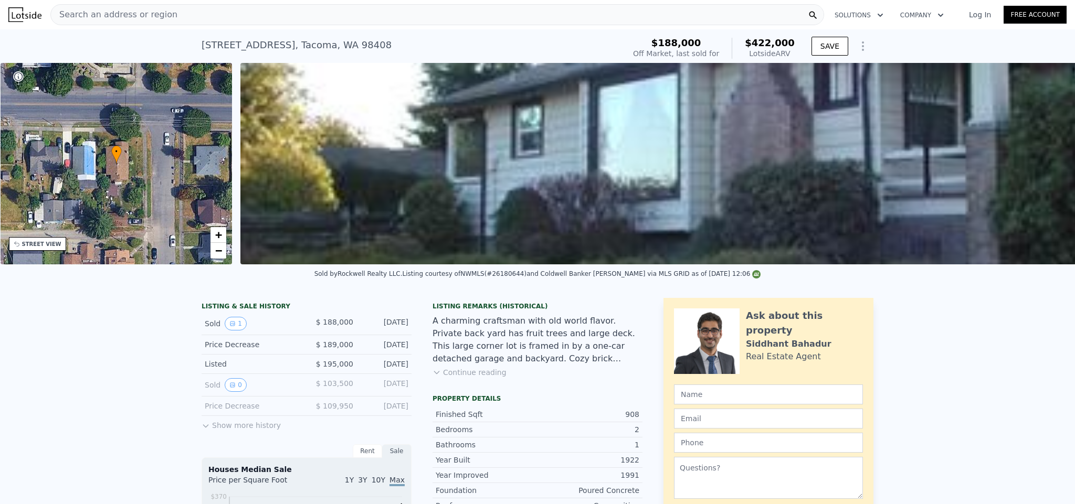
click at [165, 15] on span "Search an address or region" at bounding box center [114, 14] width 126 height 13
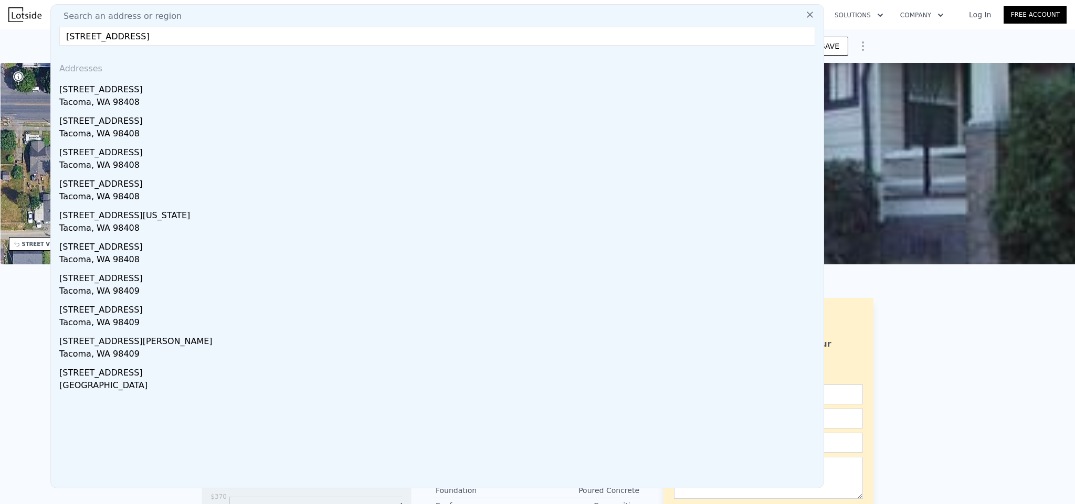
type input "[STREET_ADDRESS]"
click at [123, 90] on div "[STREET_ADDRESS]" at bounding box center [439, 87] width 760 height 17
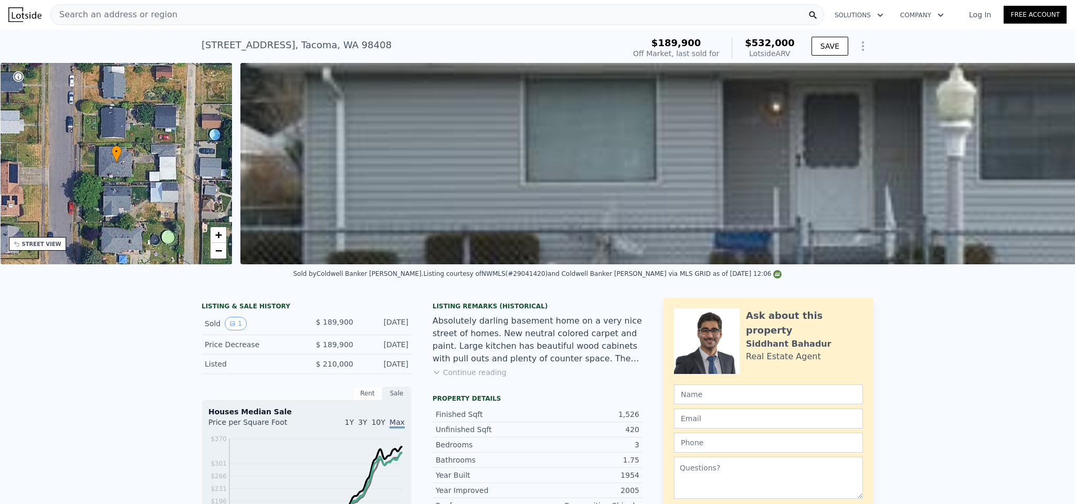
click at [187, 16] on div "Search an address or region" at bounding box center [436, 14] width 773 height 21
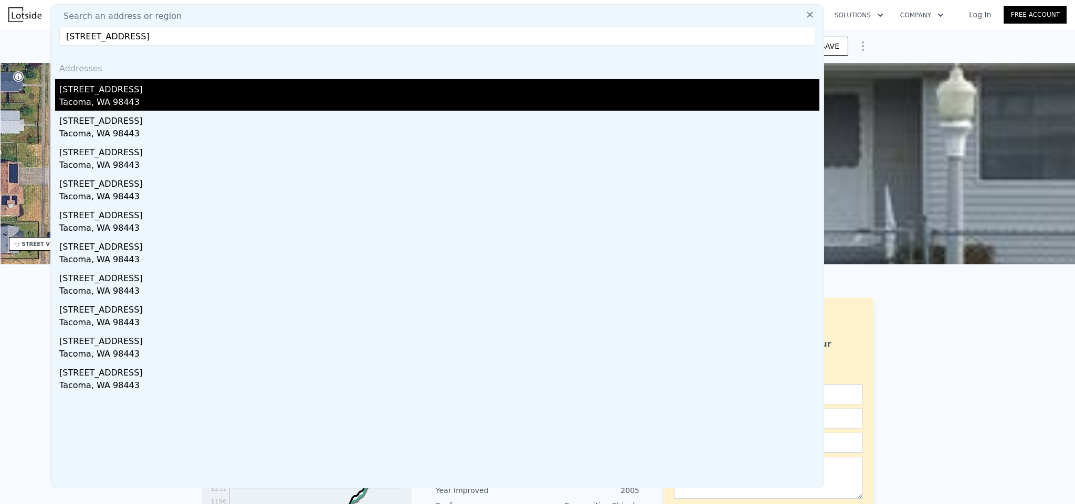
type input "[STREET_ADDRESS]"
click at [176, 105] on div "Tacoma, WA 98443" at bounding box center [439, 103] width 760 height 15
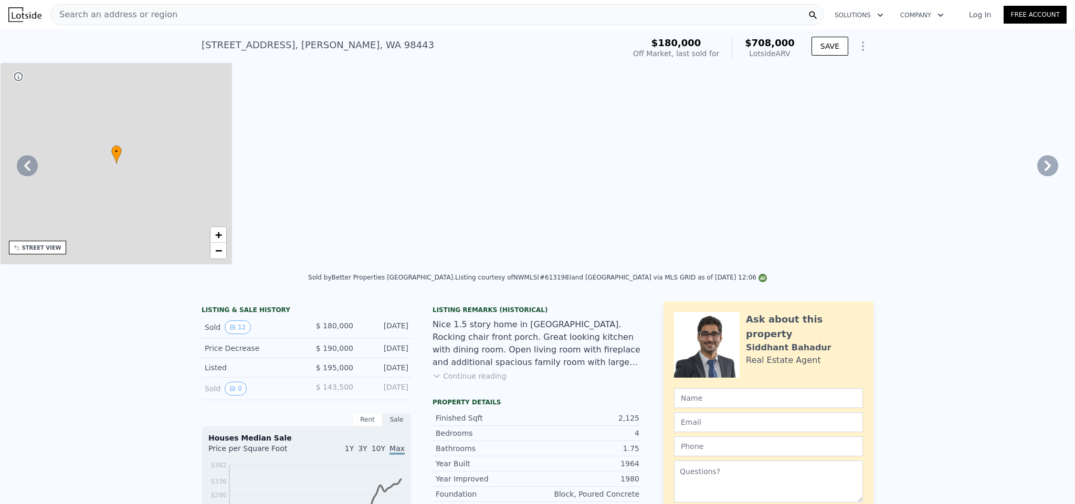
type input "3"
type input "1.5"
type input "2.75"
type input "1552"
type input "2968"
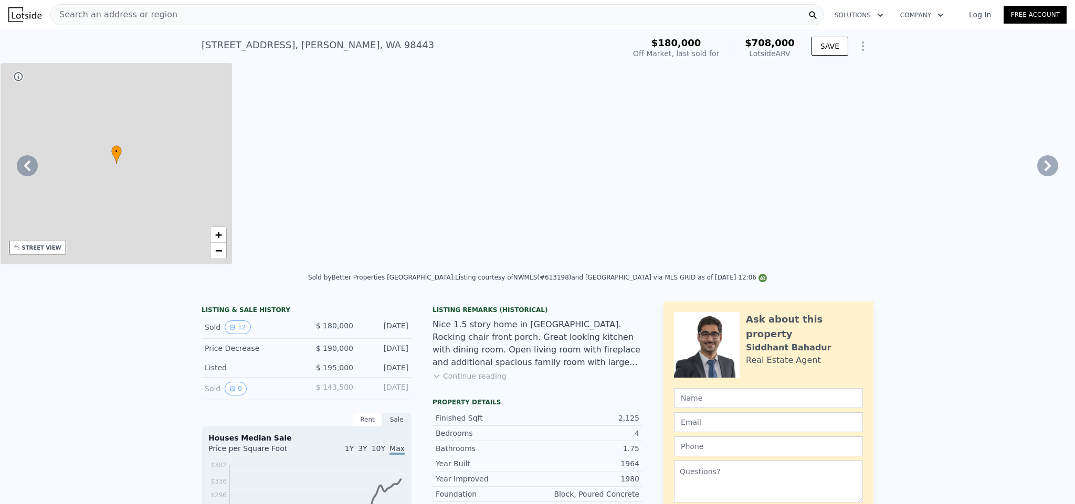
type input "9148"
type input "16650"
type input "$ 708,000"
type input "$ 462,536"
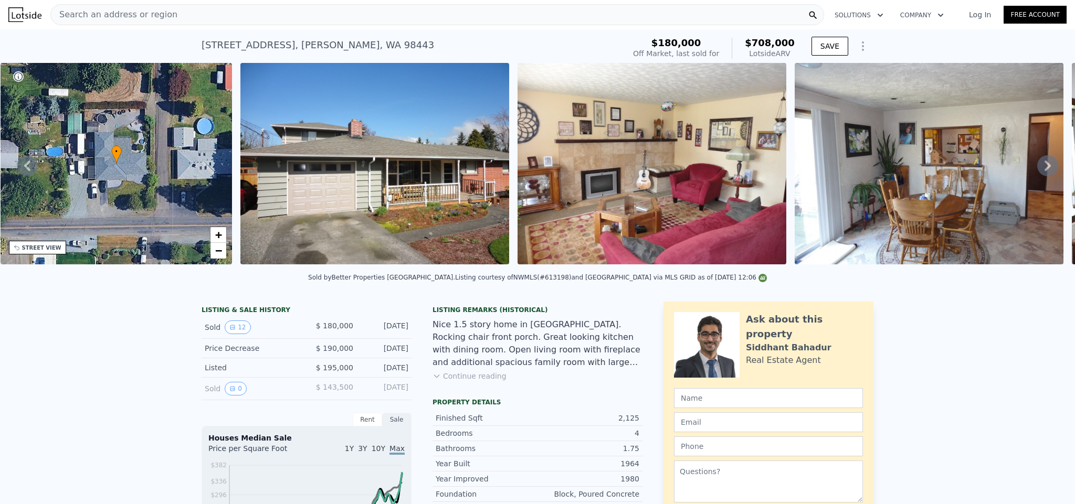
type input "$ 730,000"
type input "6"
type input "$ 480,822"
checkbox input "false"
checkbox input "true"
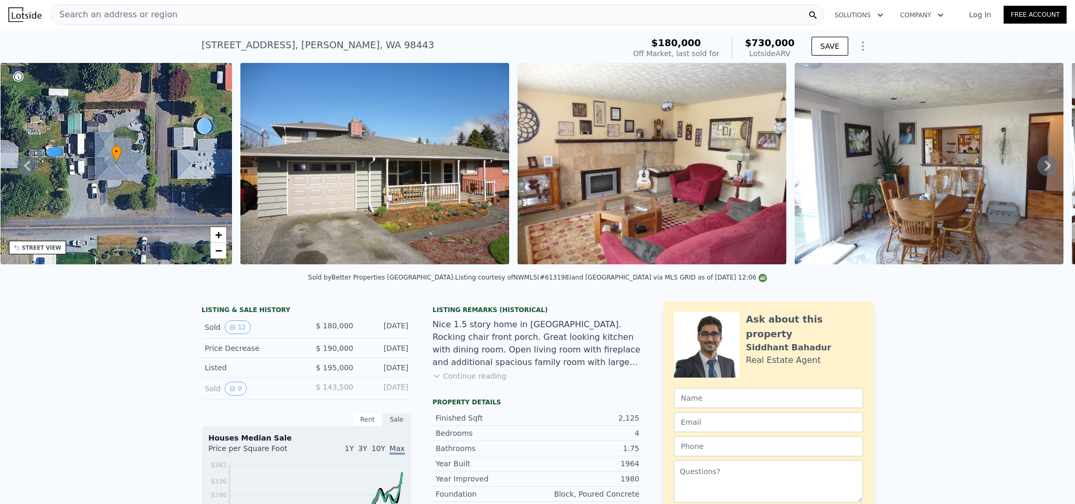
click at [161, 11] on span "Search an address or region" at bounding box center [114, 14] width 126 height 13
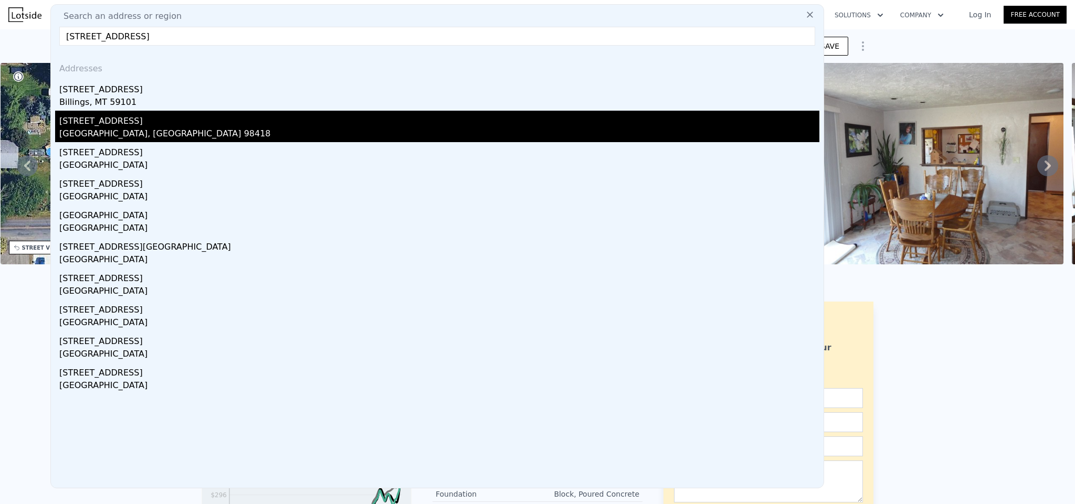
type input "[STREET_ADDRESS]"
click at [129, 128] on div "[GEOGRAPHIC_DATA], [GEOGRAPHIC_DATA] 98418" at bounding box center [439, 135] width 760 height 15
type input "2"
type input "3"
type input "1"
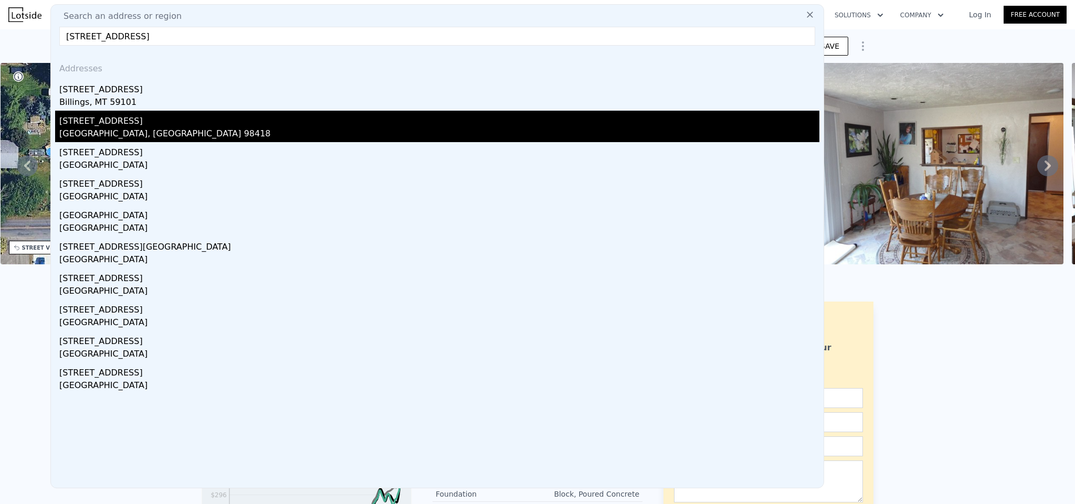
type input "2.5"
type input "882"
type input "1592"
type input "6106"
type input "10000"
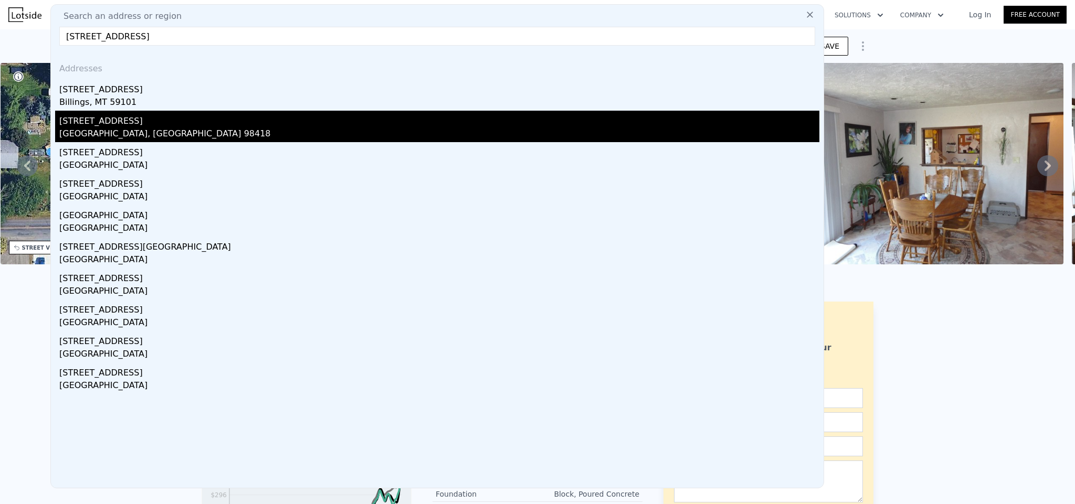
type input "$ 471,000"
type input "$ 348,699"
